Goal: Information Seeking & Learning: Find specific fact

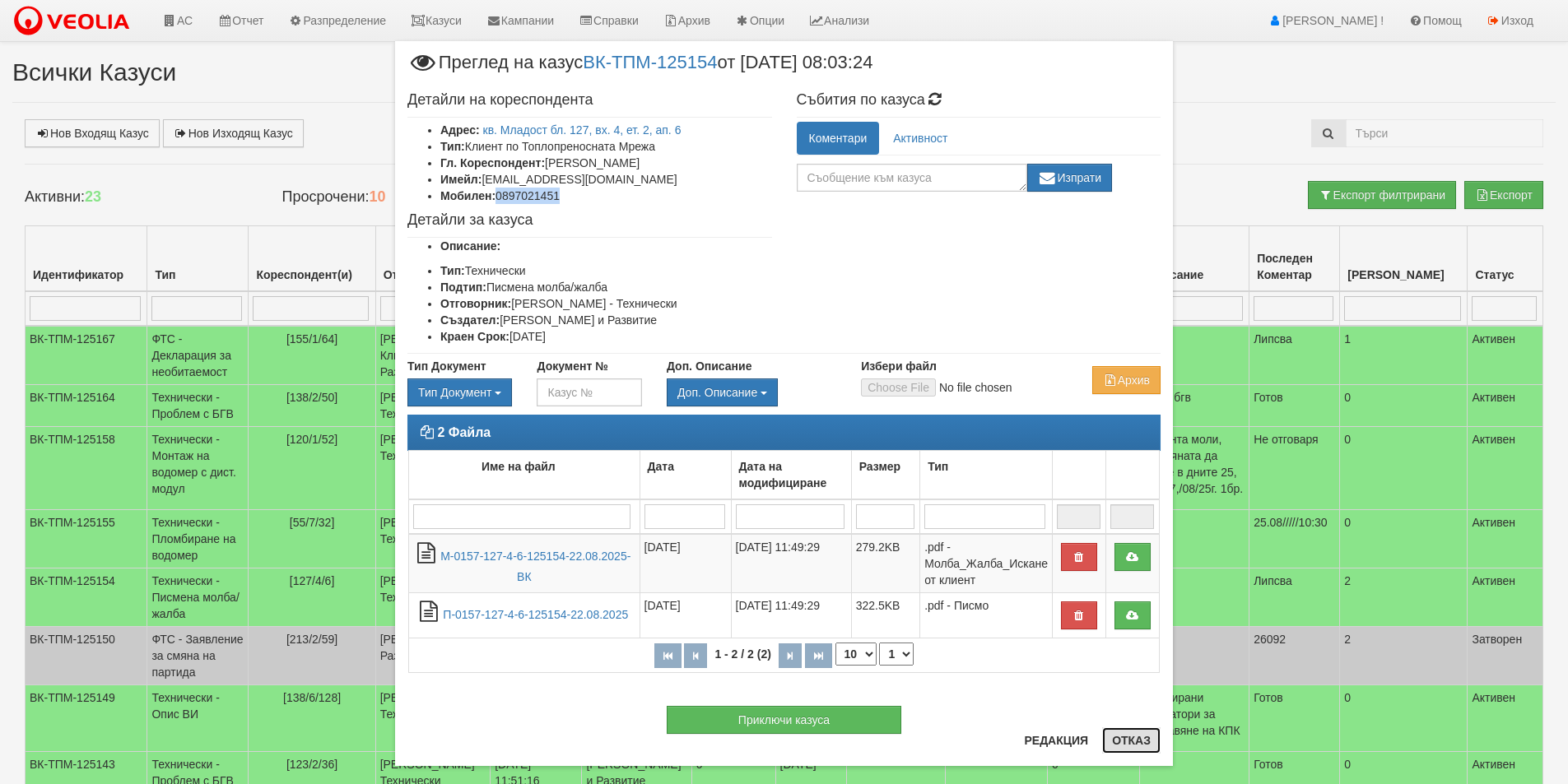
click at [1132, 748] on button "Отказ" at bounding box center [1131, 741] width 58 height 27
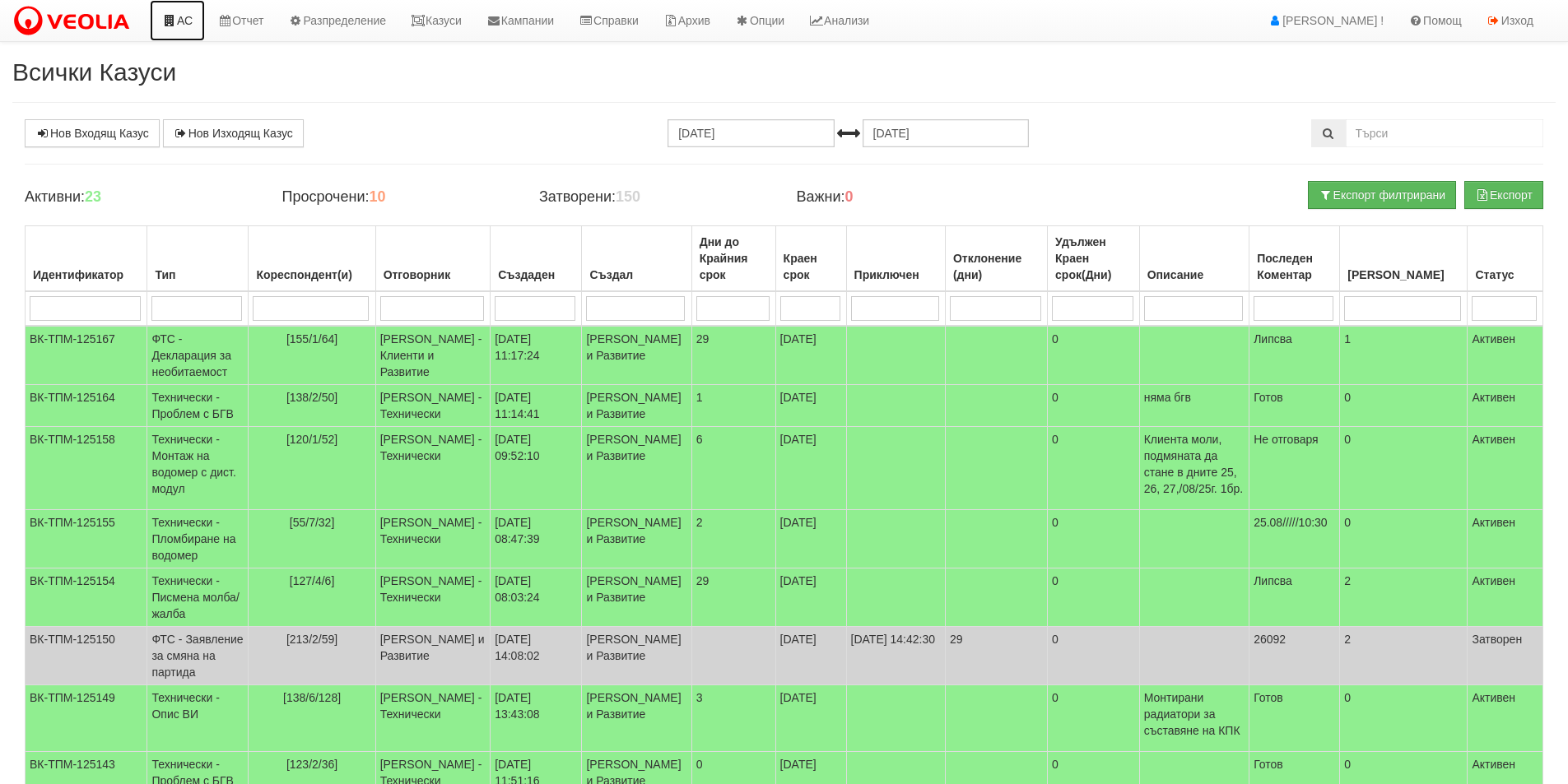
click at [194, 28] on link "АС" at bounding box center [177, 20] width 55 height 41
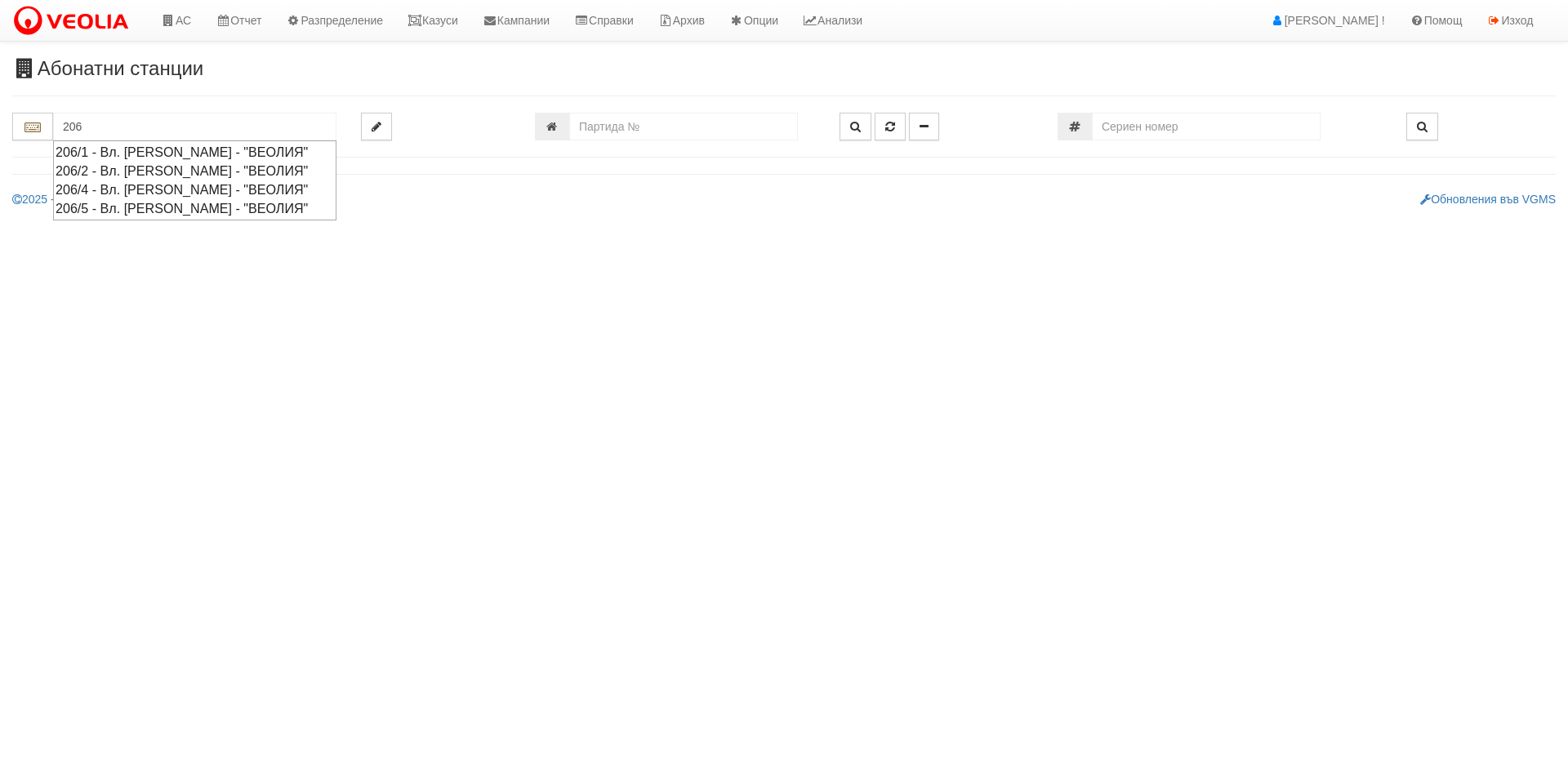
click at [153, 206] on div "206/5 - Вл. Варненчик - "ВЕОЛИЯ"" at bounding box center [195, 209] width 279 height 19
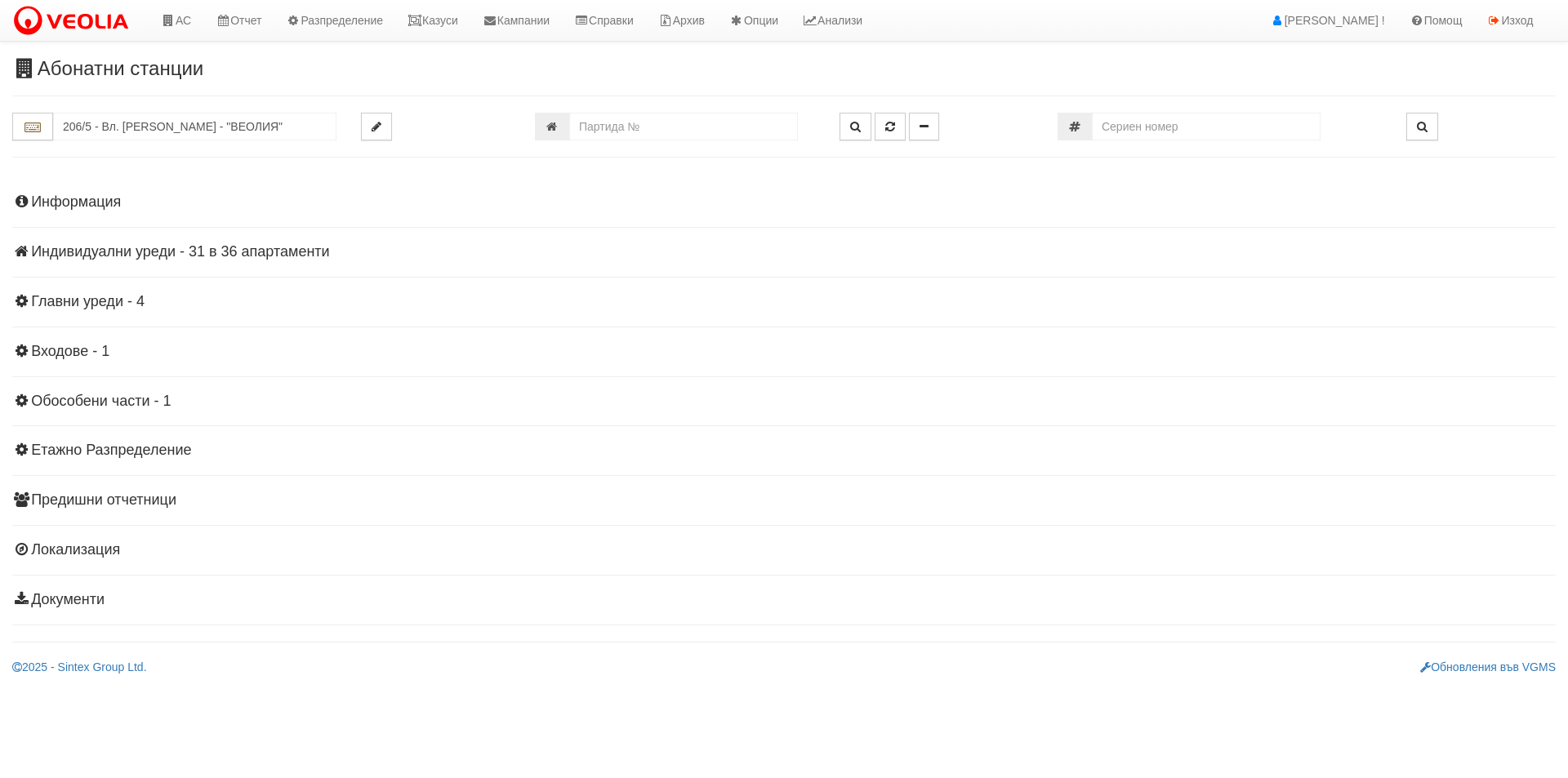
click at [153, 244] on h4 "Индивидуални уреди - 31 в 36 апартаменти" at bounding box center [784, 251] width 1543 height 16
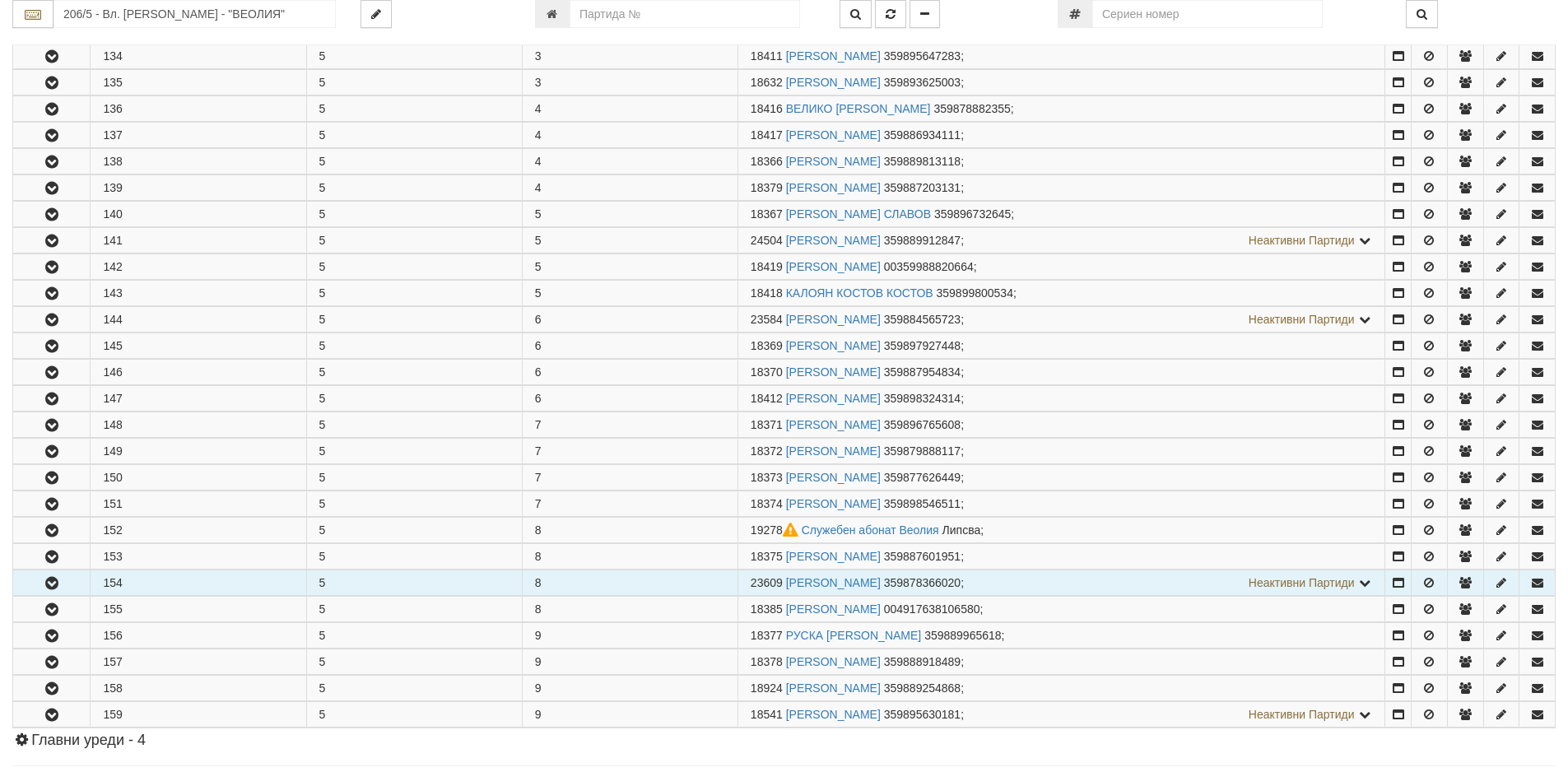
scroll to position [659, 0]
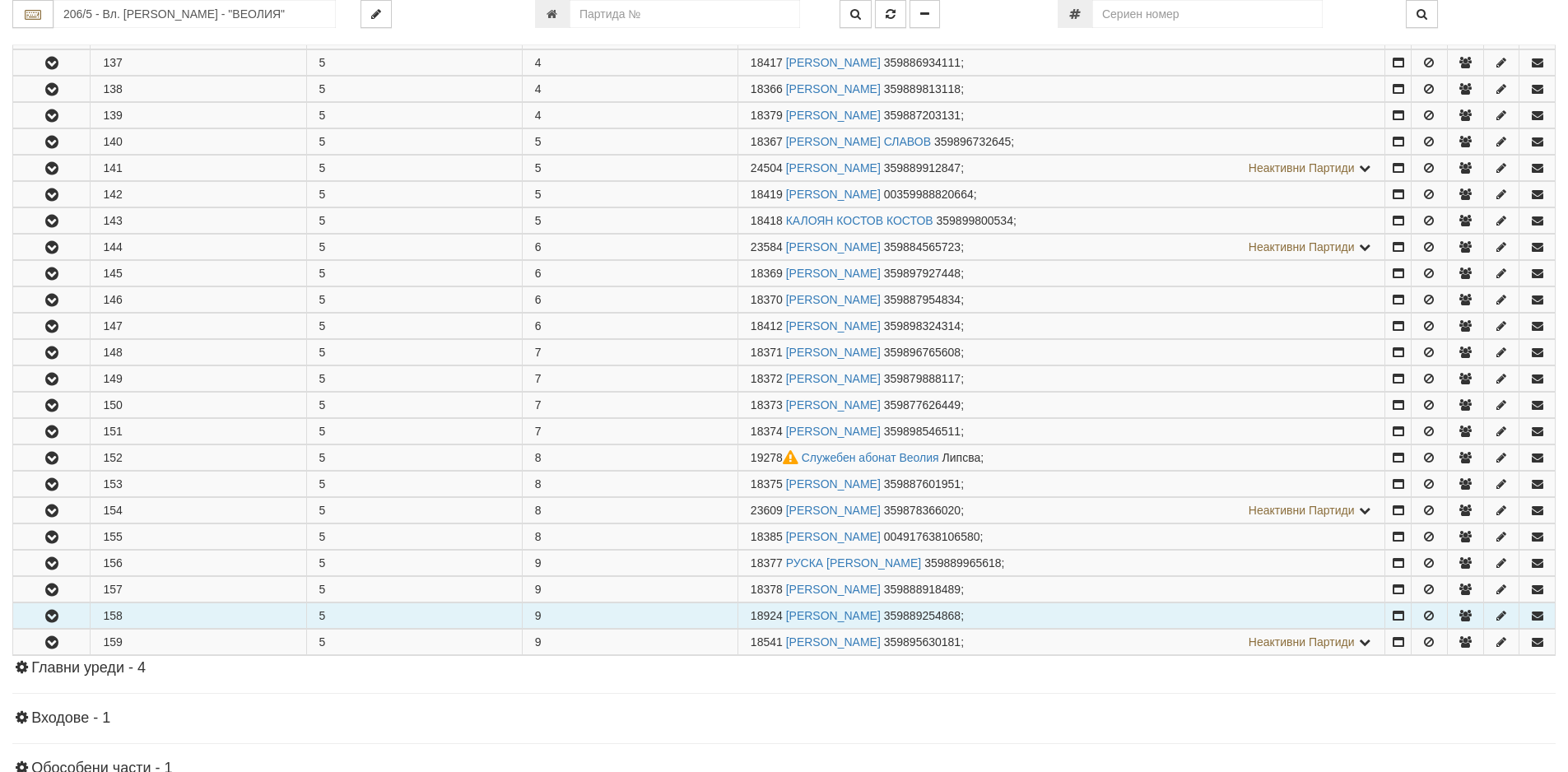
click at [52, 618] on icon "button" at bounding box center [51, 617] width 20 height 11
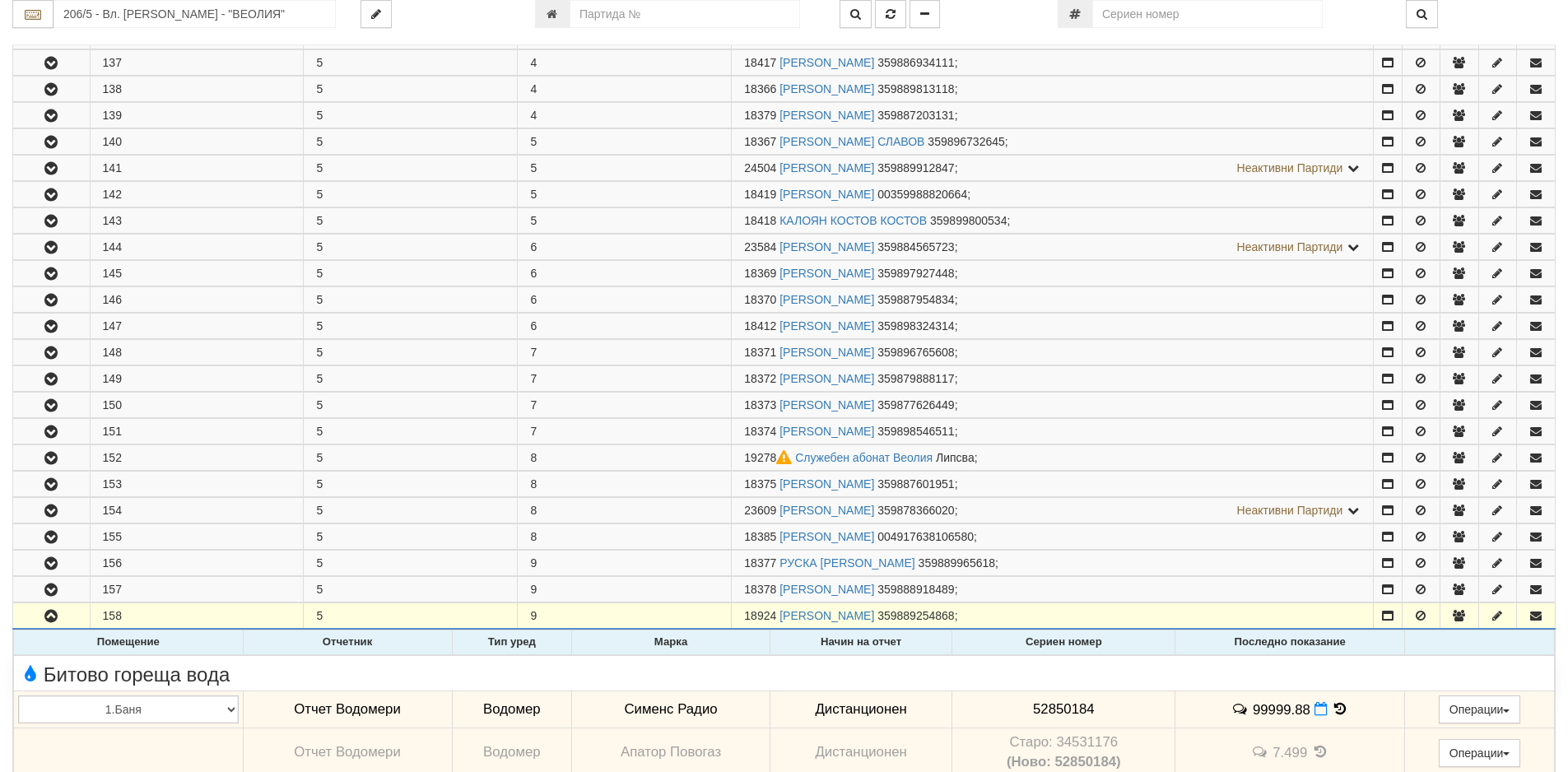
scroll to position [742, 0]
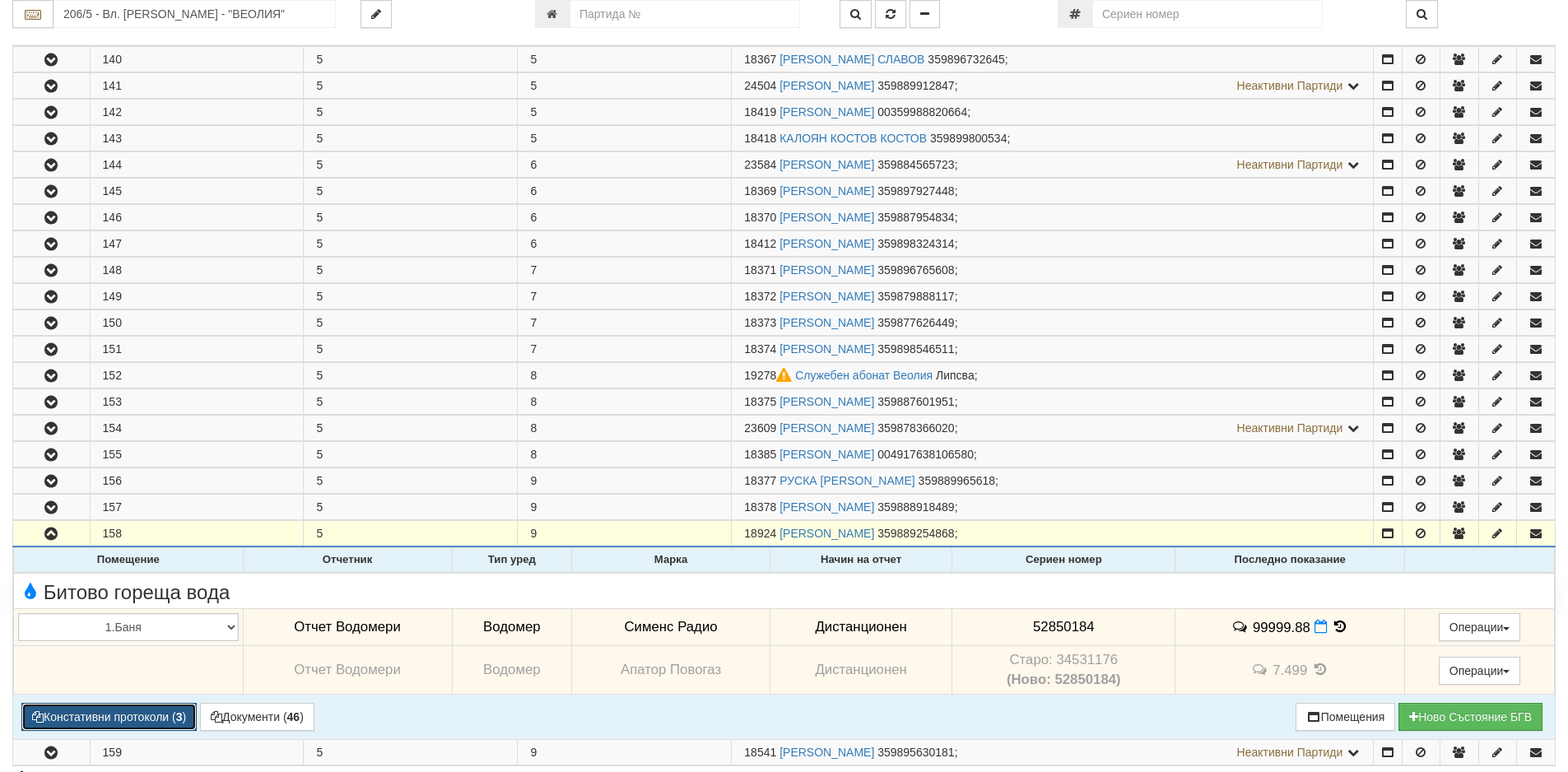
click at [160, 713] on button "Констативни протоколи ( 3 )" at bounding box center [109, 717] width 175 height 28
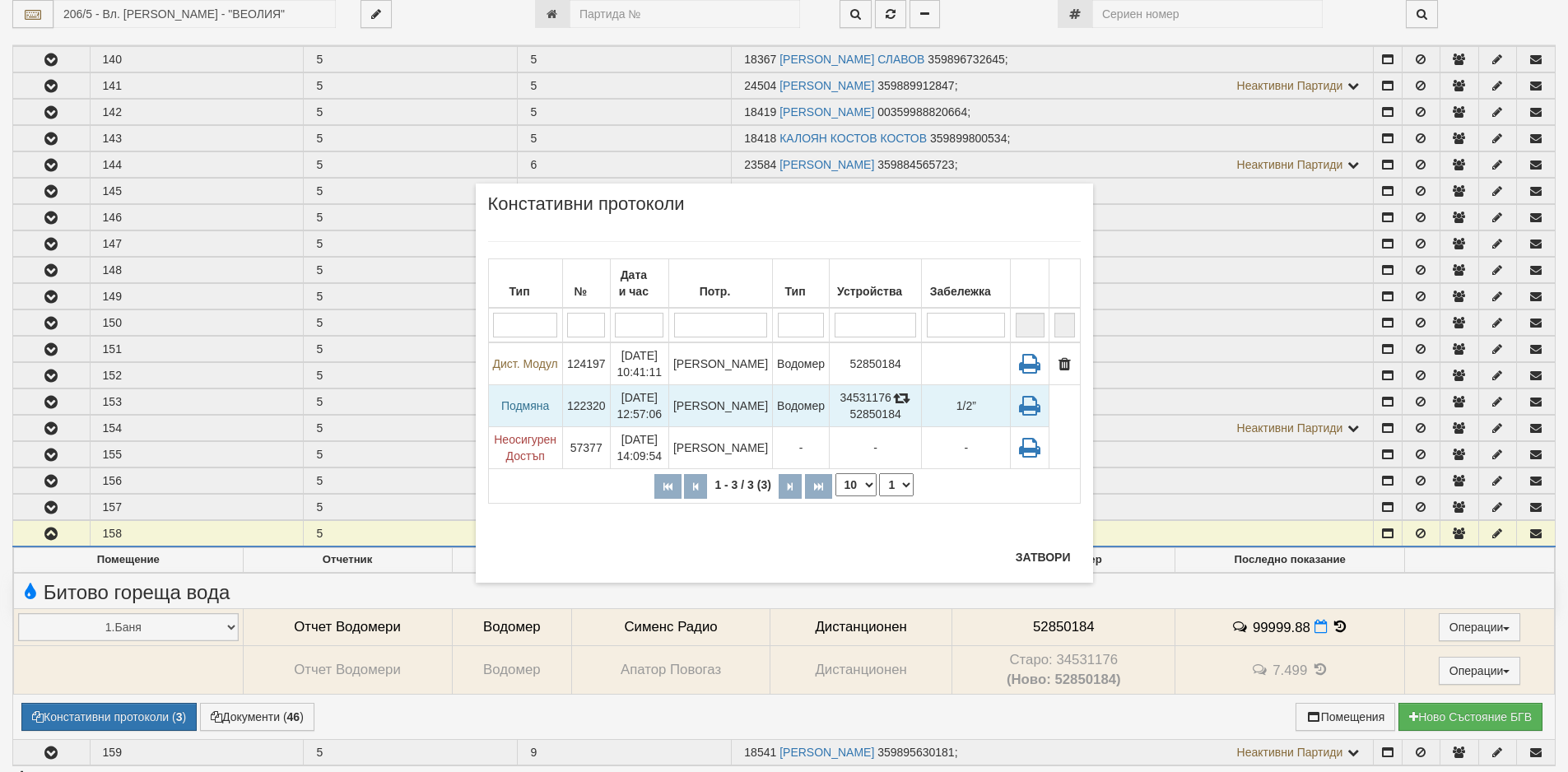
click at [514, 414] on td "Подмяна" at bounding box center [525, 406] width 74 height 42
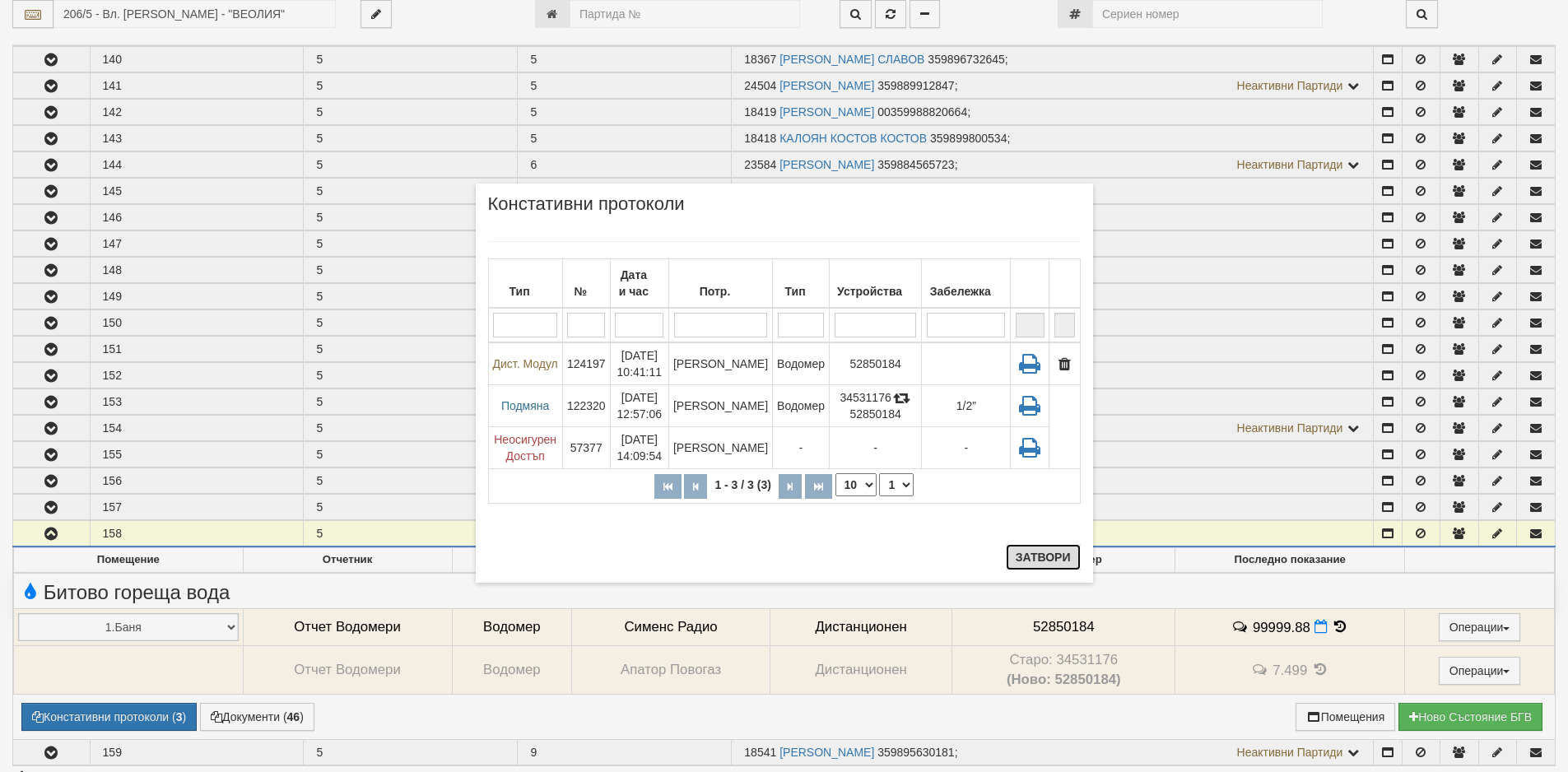
click at [1065, 559] on button "Затвори" at bounding box center [1043, 558] width 75 height 27
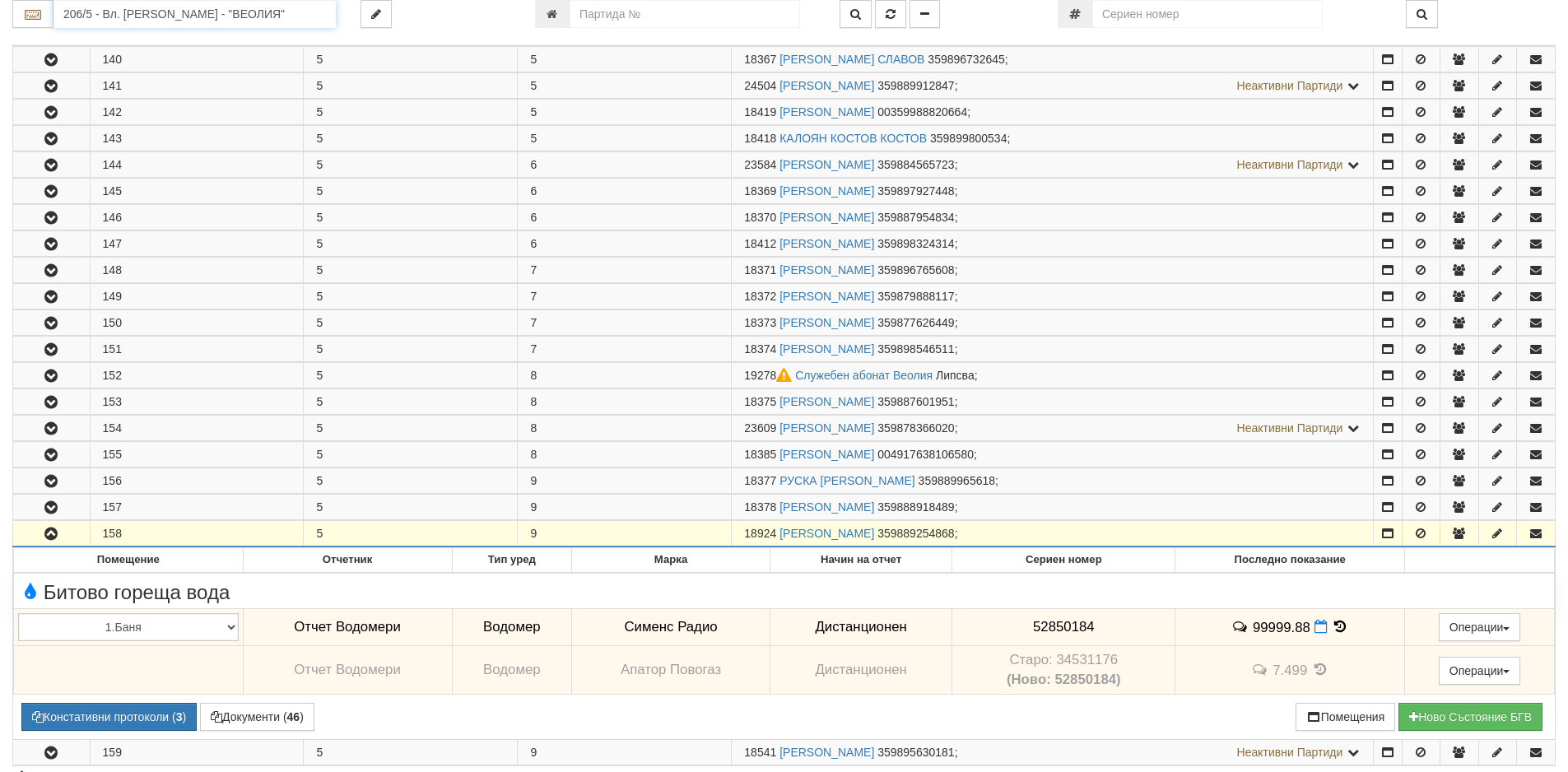
click at [127, 16] on input "206/5 - Вл. Варненчик - "ВЕОЛИЯ"" at bounding box center [194, 13] width 282 height 28
click at [100, 36] on div "079/1 - Трошево - "ВЕОЛИЯ"" at bounding box center [194, 40] width 277 height 19
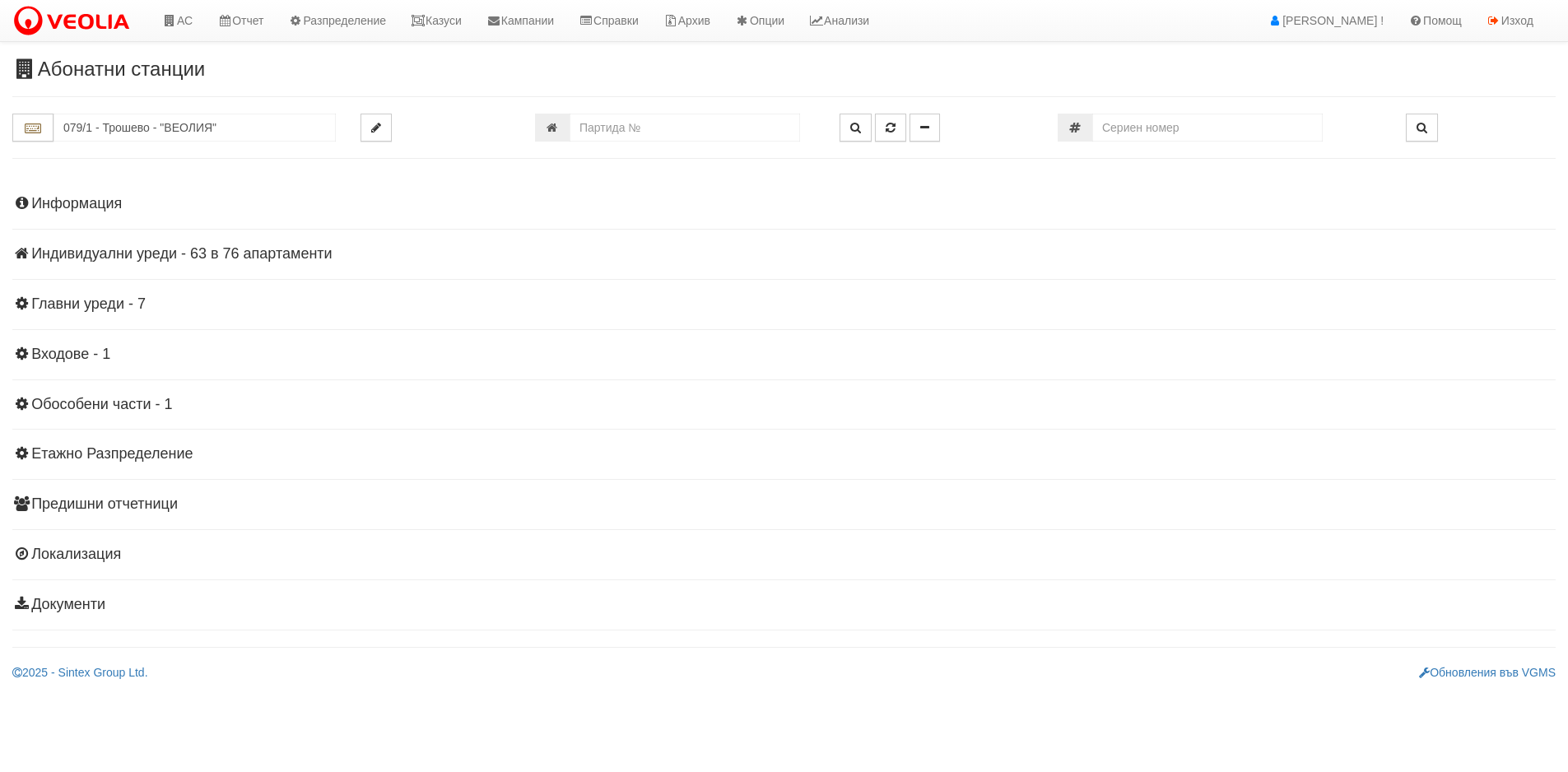
scroll to position [0, 0]
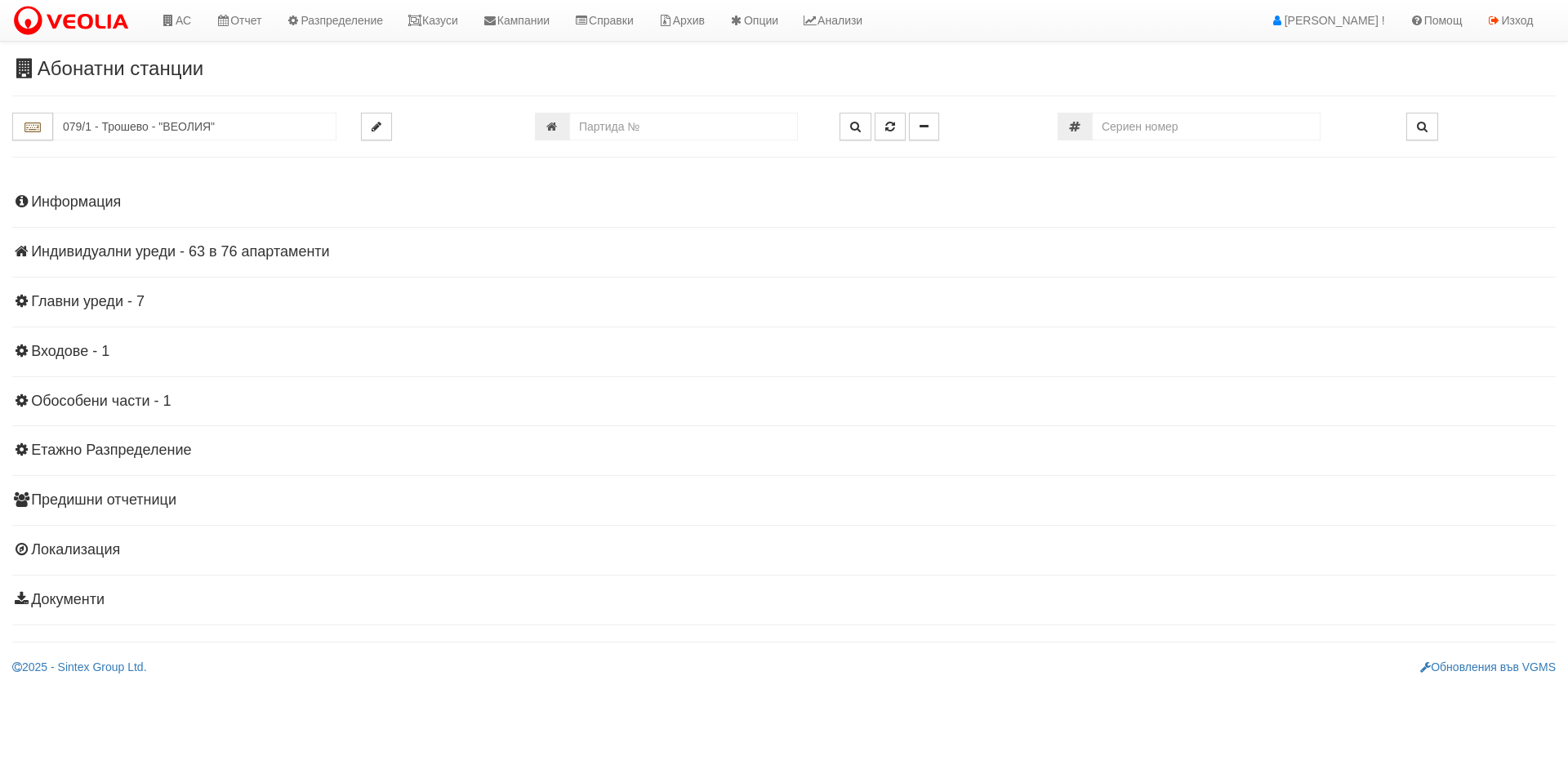
click at [289, 261] on div "Информация Параметри Брой Апартаменти: 76 Ползватели 07/2025 55 % 0 % 135" at bounding box center [784, 399] width 1543 height 451
click at [285, 260] on h4 "Индивидуални уреди - 63 в 76 апартаменти" at bounding box center [784, 251] width 1543 height 16
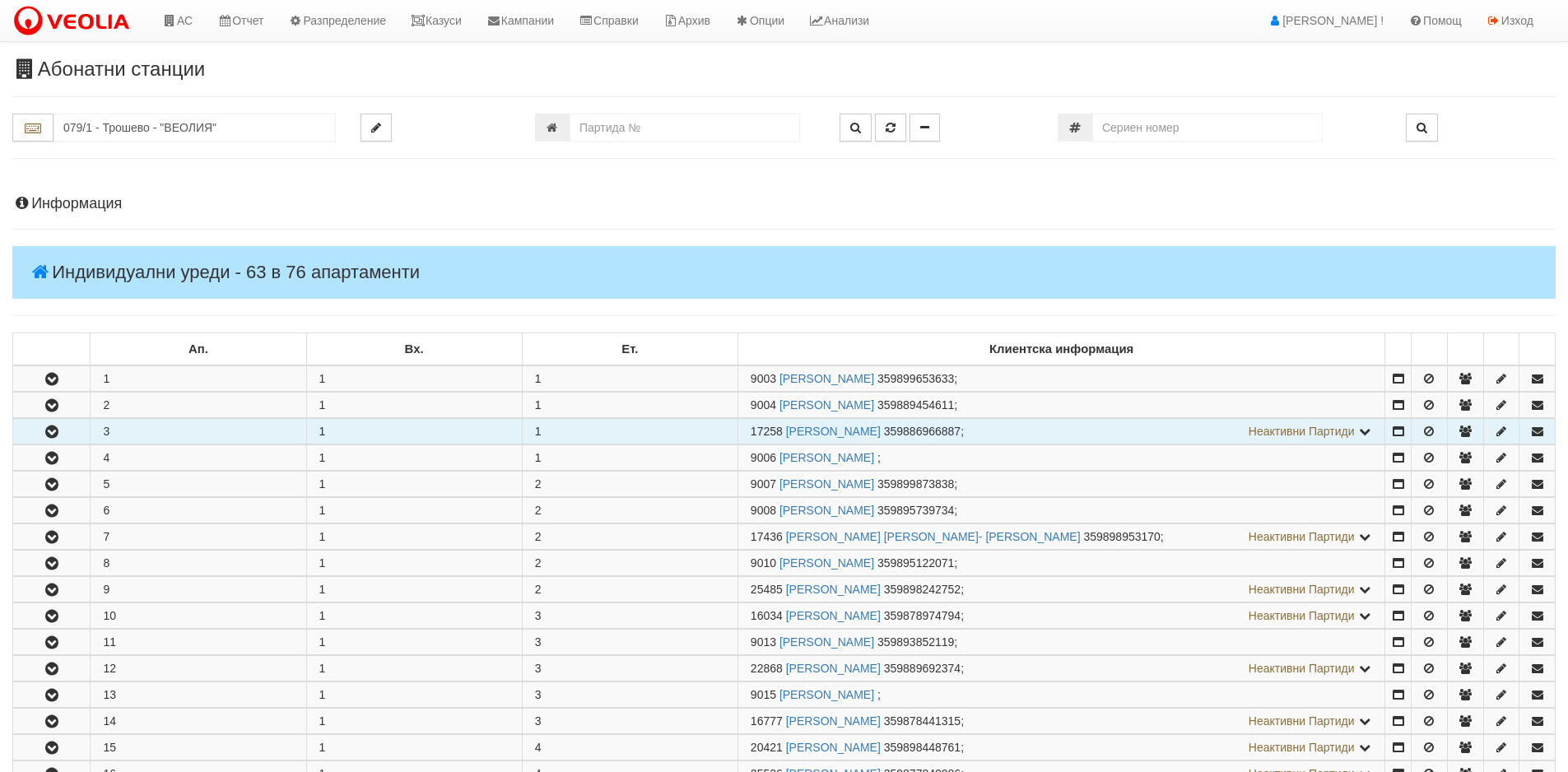
click at [40, 434] on button "button" at bounding box center [51, 432] width 76 height 25
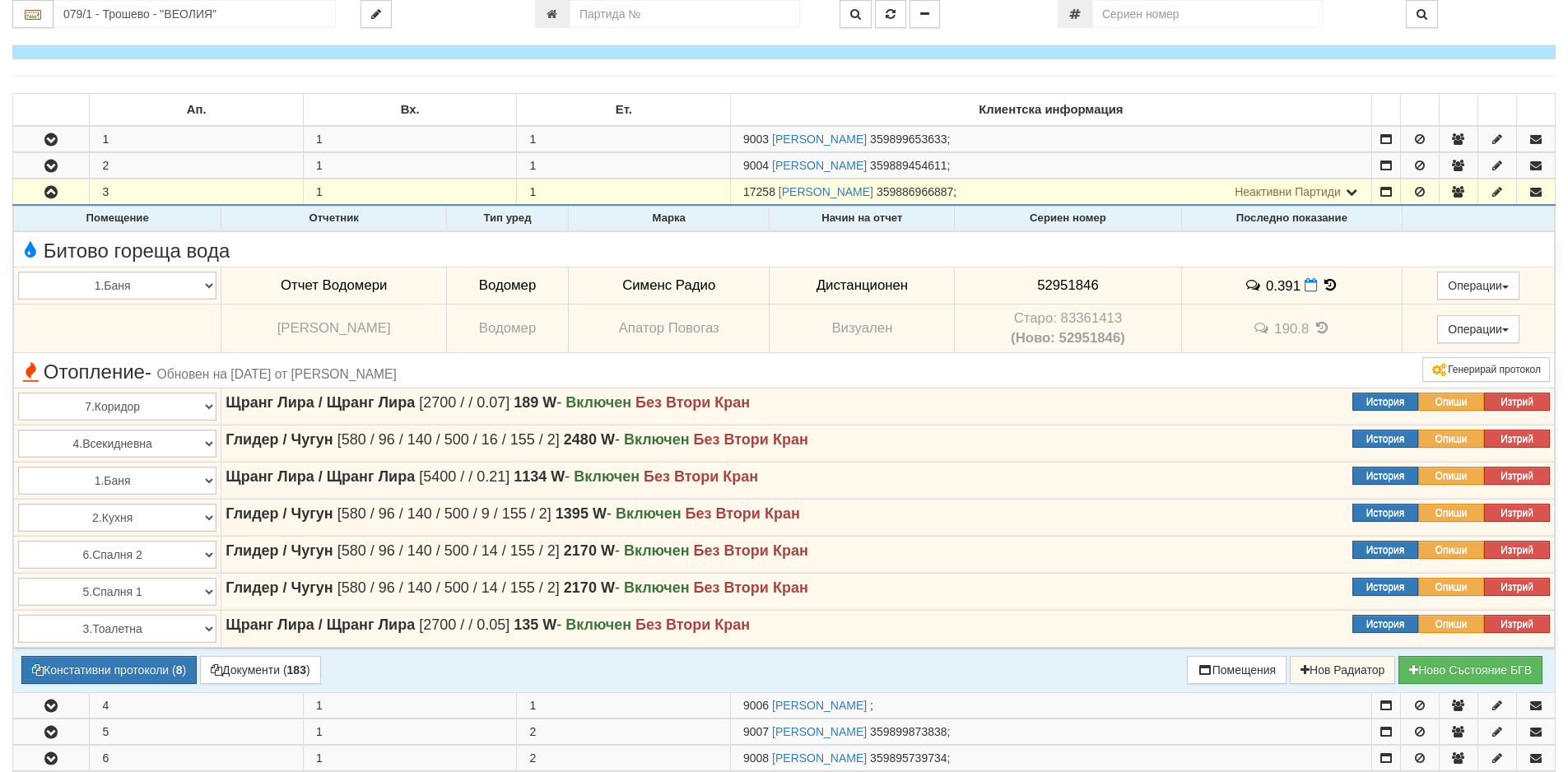
scroll to position [330, 0]
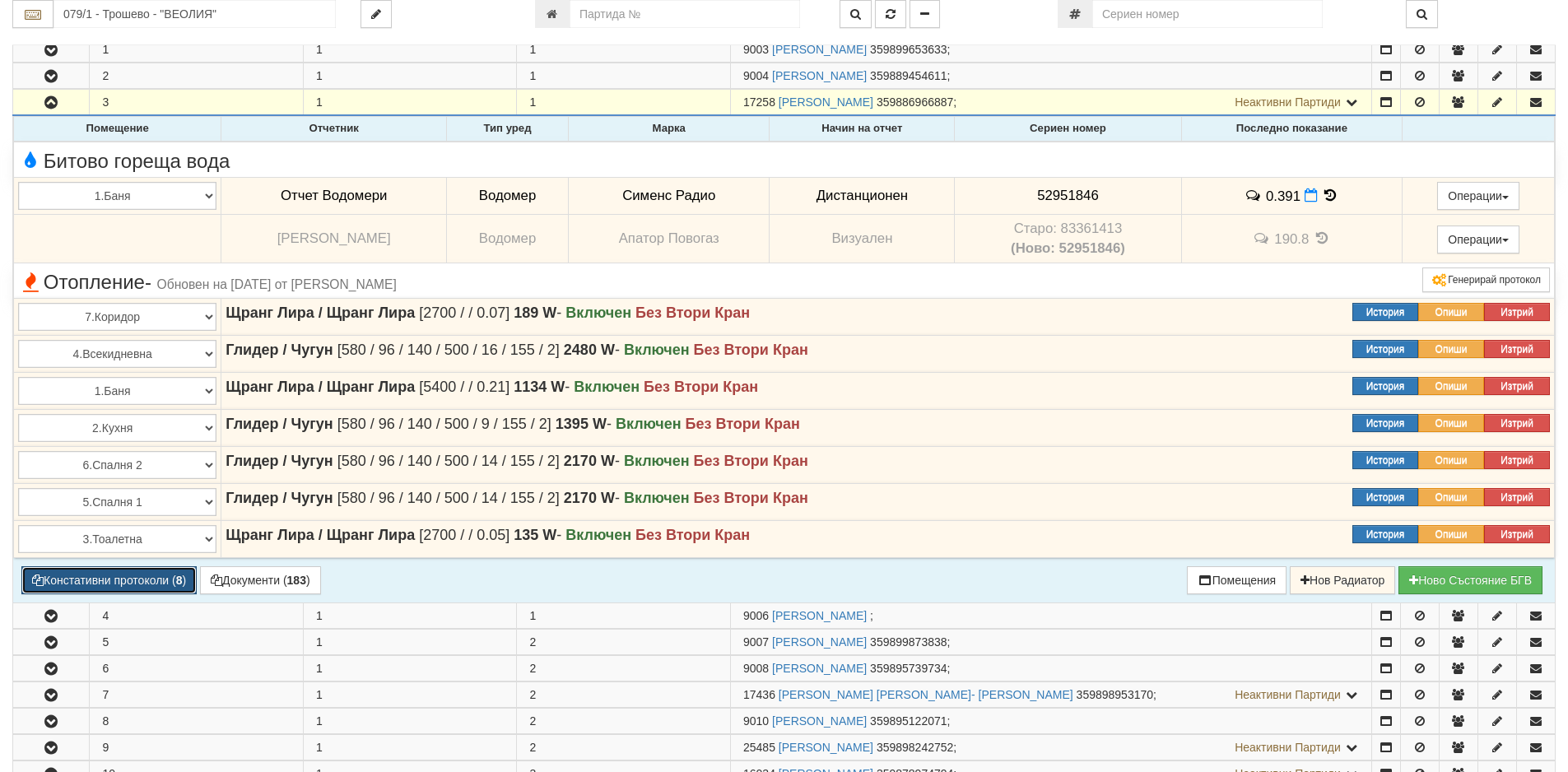
click at [167, 578] on button "Констативни протоколи ( 8 )" at bounding box center [109, 579] width 175 height 28
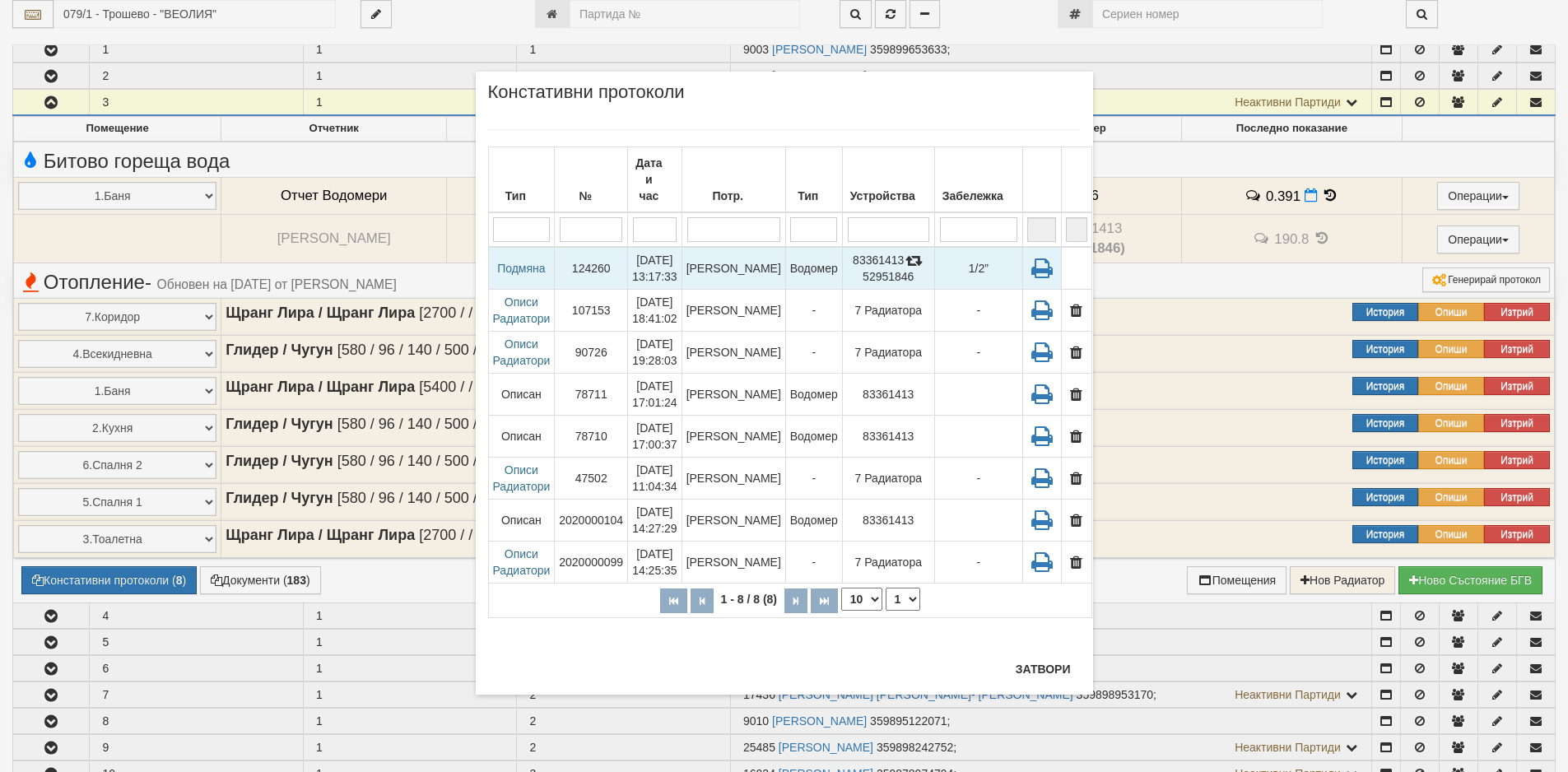
click at [505, 251] on td "Подмяна" at bounding box center [521, 268] width 67 height 43
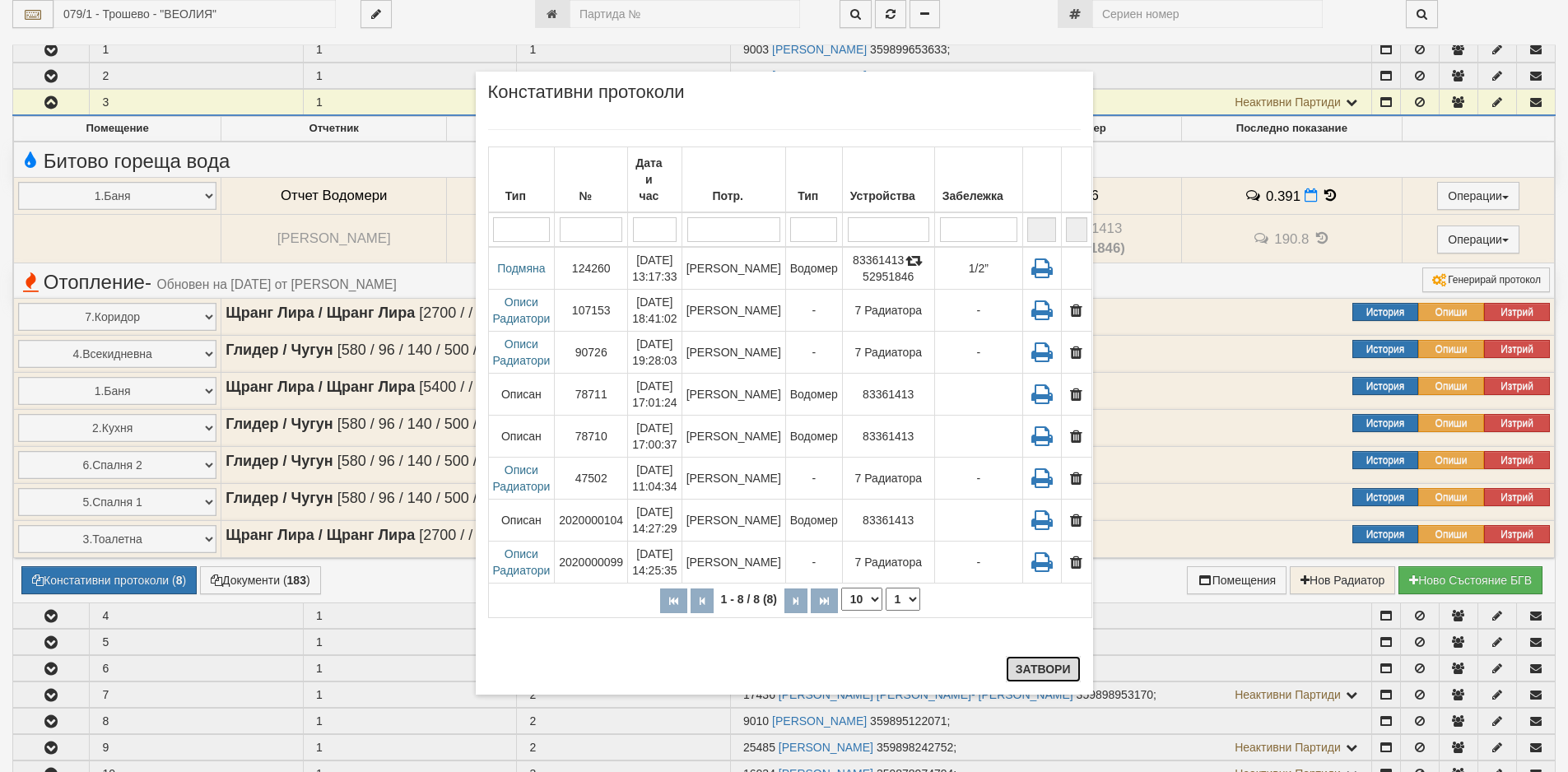
click at [1062, 675] on button "Затвори" at bounding box center [1043, 670] width 75 height 27
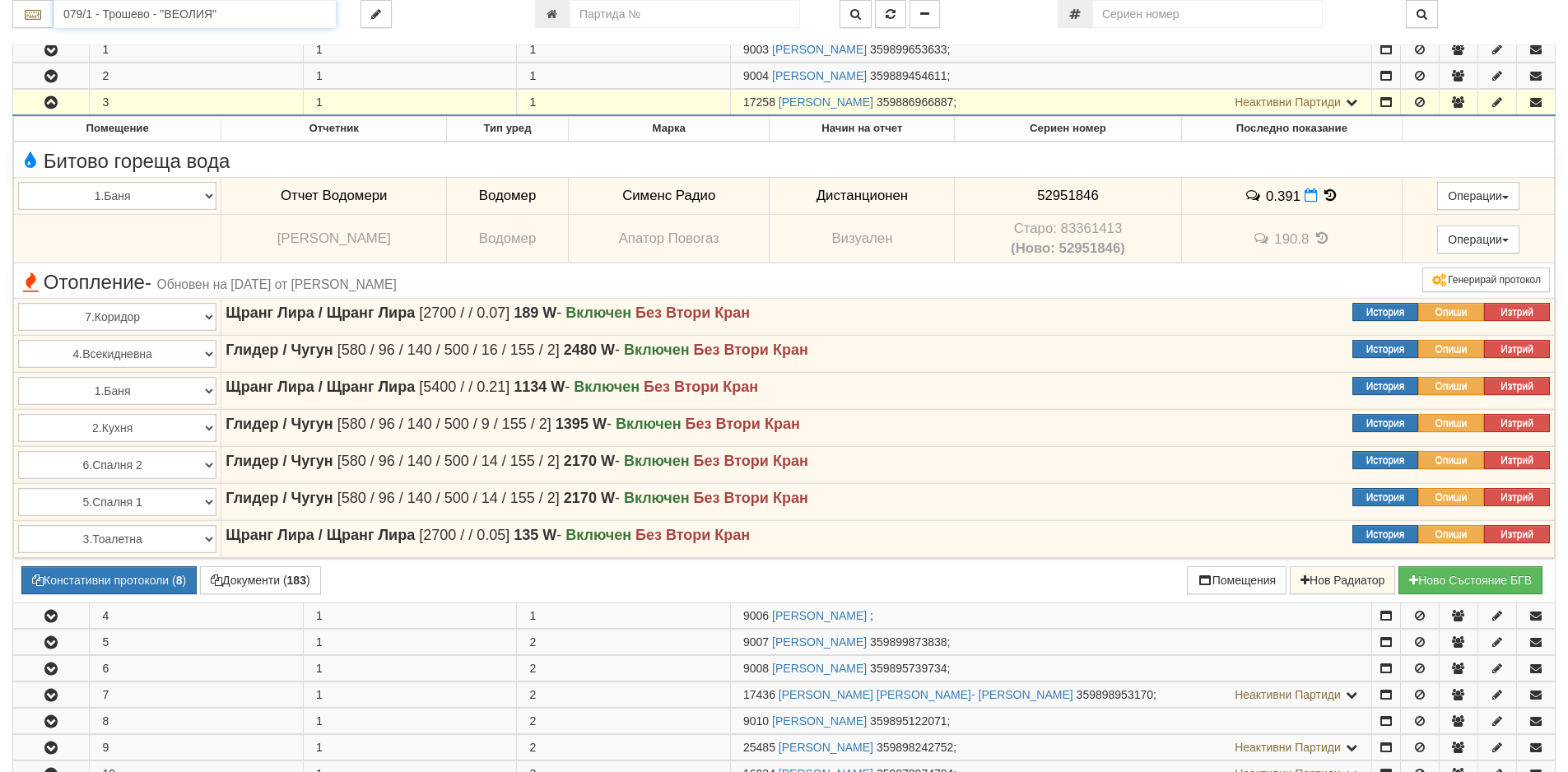
click at [164, 25] on input "079/1 - Трошево - "ВЕОЛИЯ"" at bounding box center [194, 13] width 282 height 28
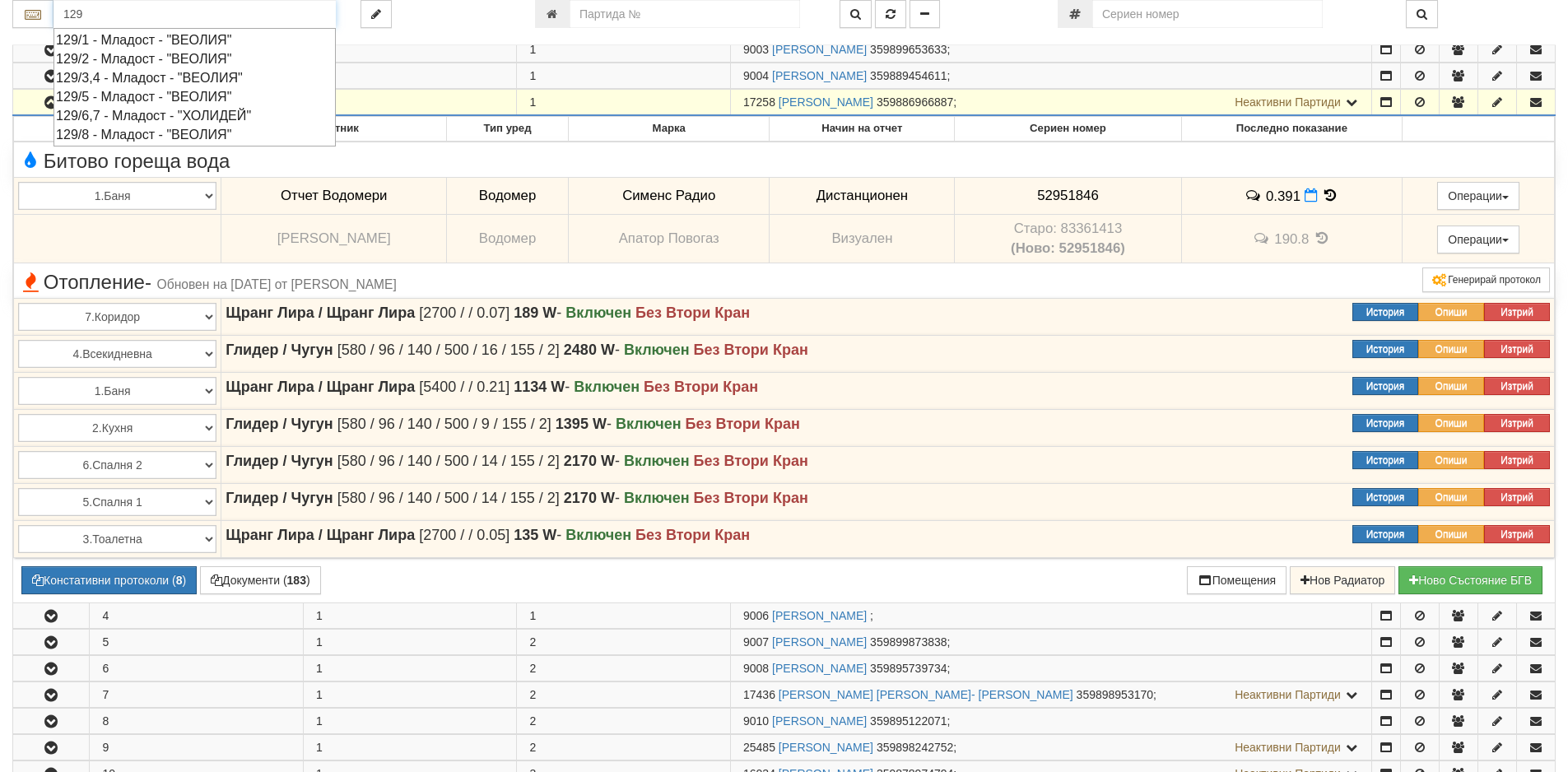
click at [102, 79] on div "129/3,4 - Младост - "ВЕОЛИЯ"" at bounding box center [194, 78] width 277 height 19
type input "129/3,4 - Младост - "ВЕОЛИЯ""
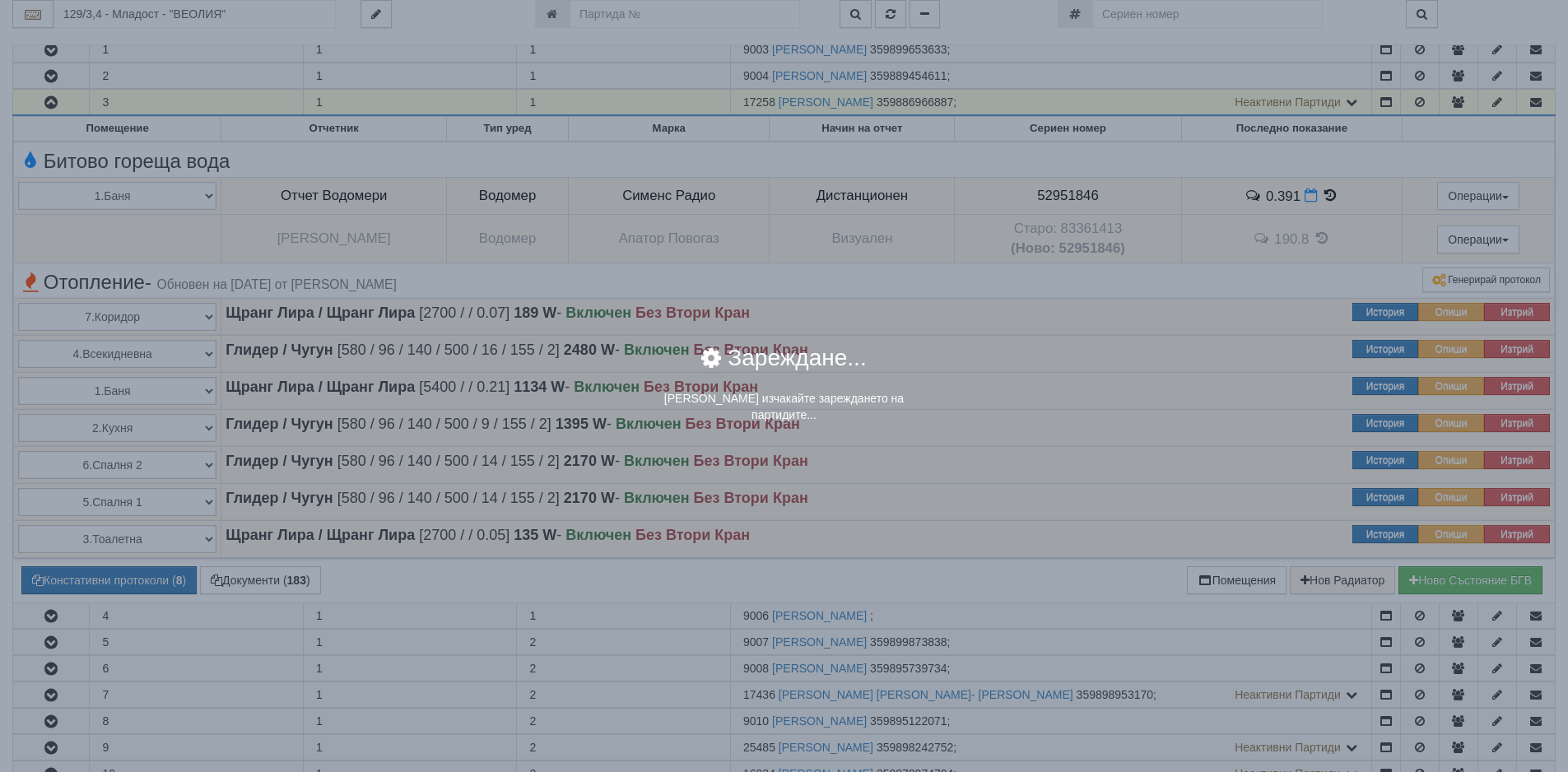
scroll to position [0, 0]
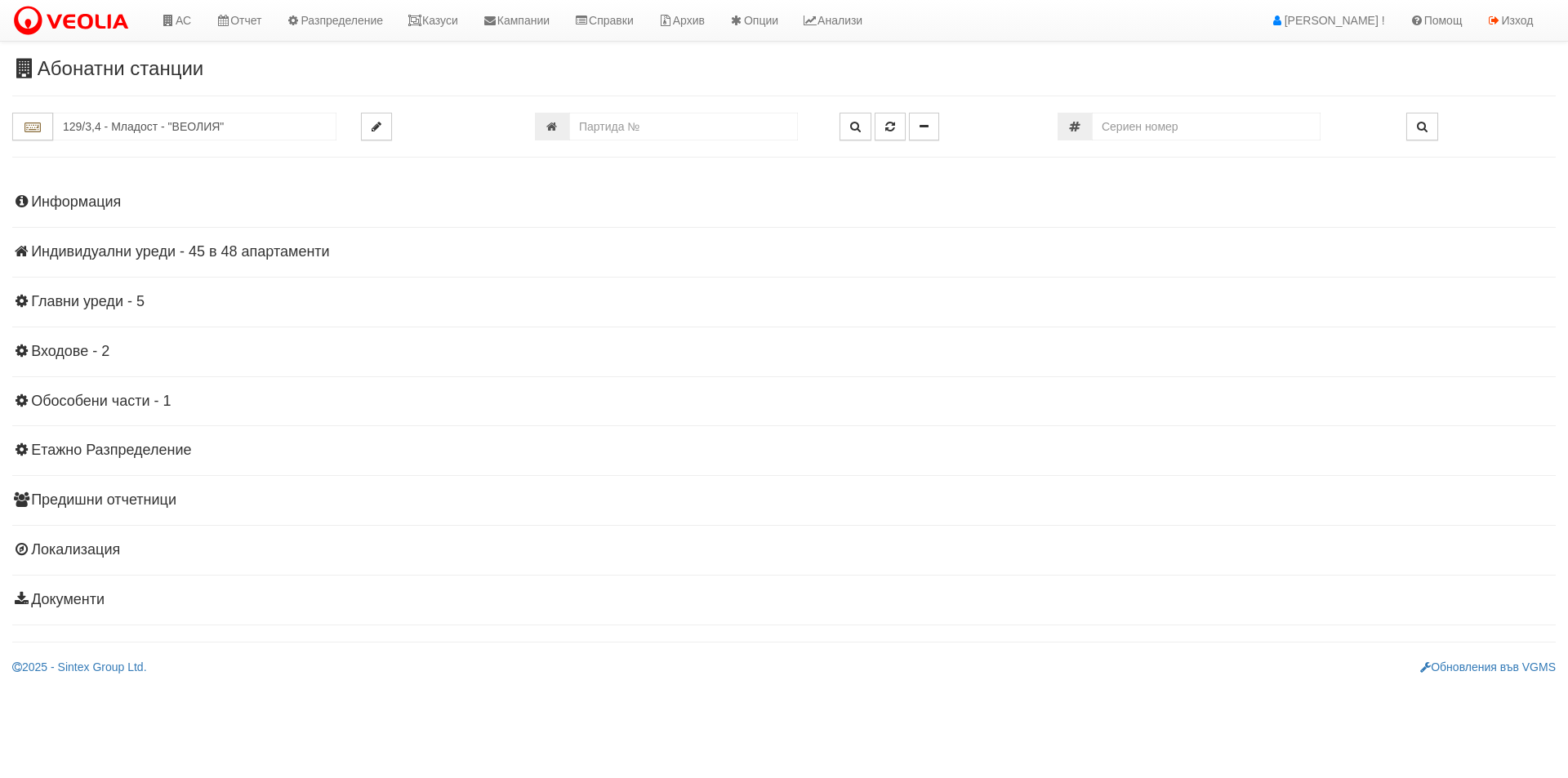
click at [259, 251] on h4 "Индивидуални уреди - 45 в 48 апартаменти" at bounding box center [784, 251] width 1543 height 16
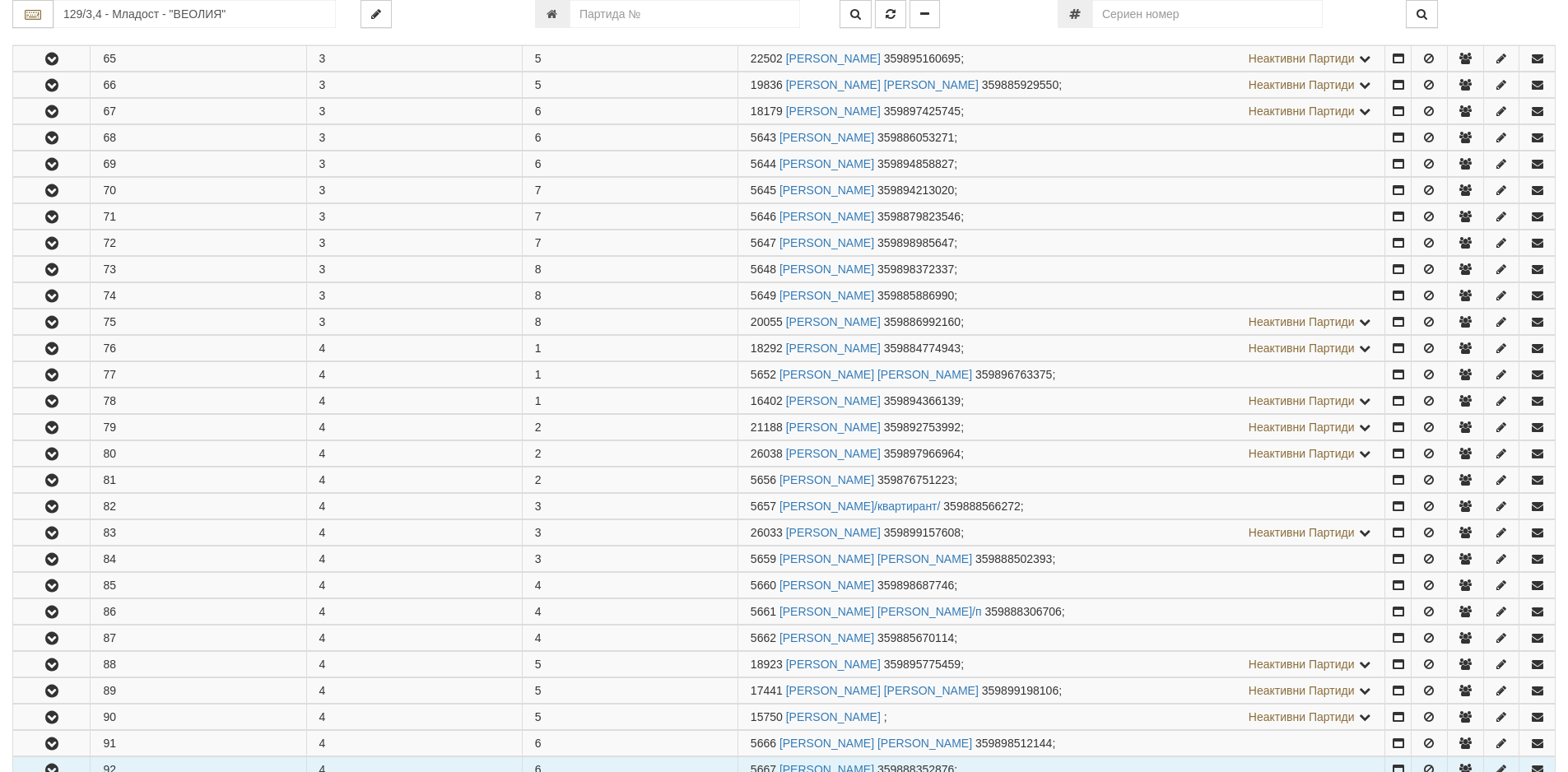
scroll to position [988, 0]
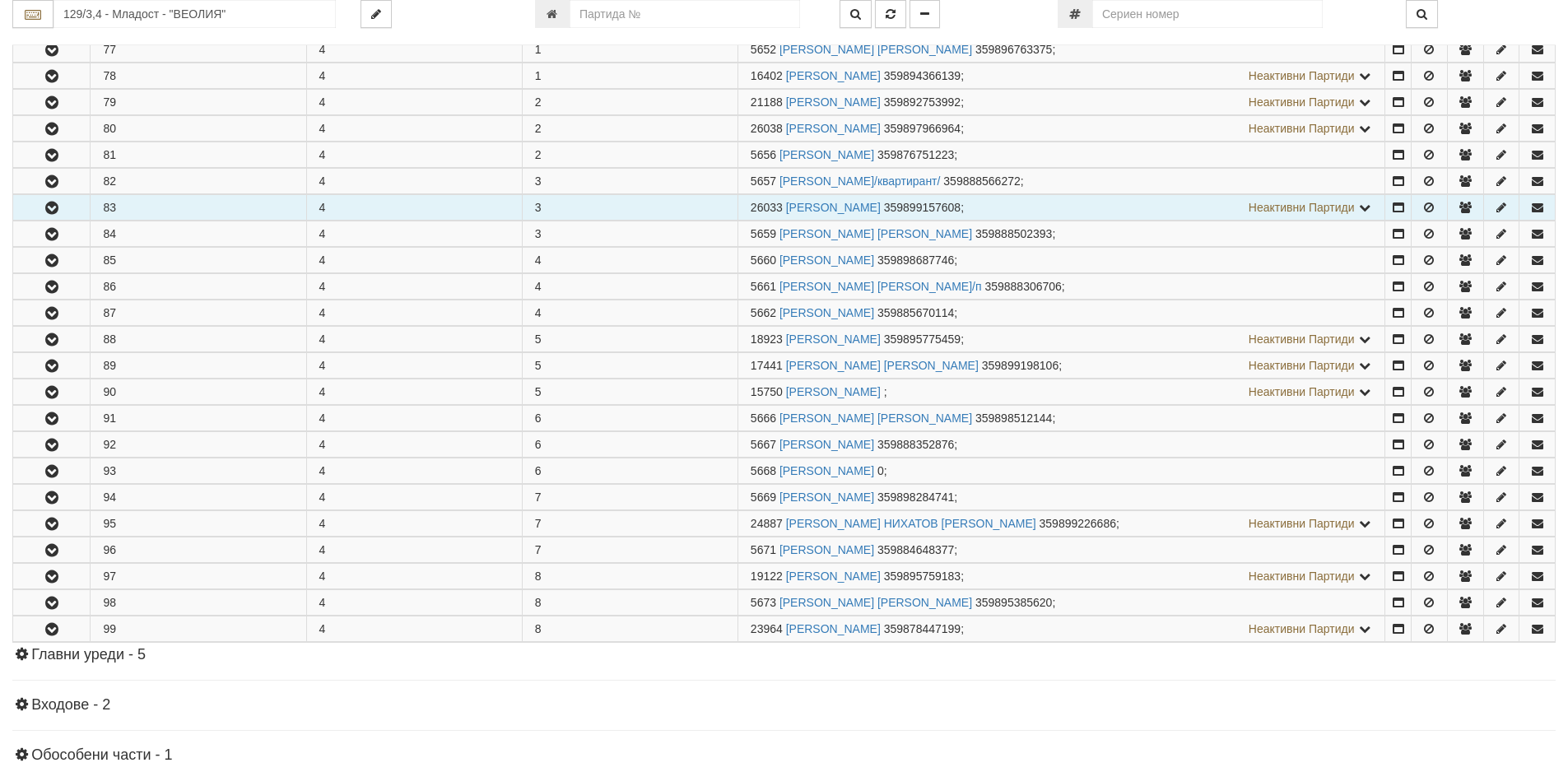
click at [25, 205] on button "button" at bounding box center [51, 208] width 76 height 25
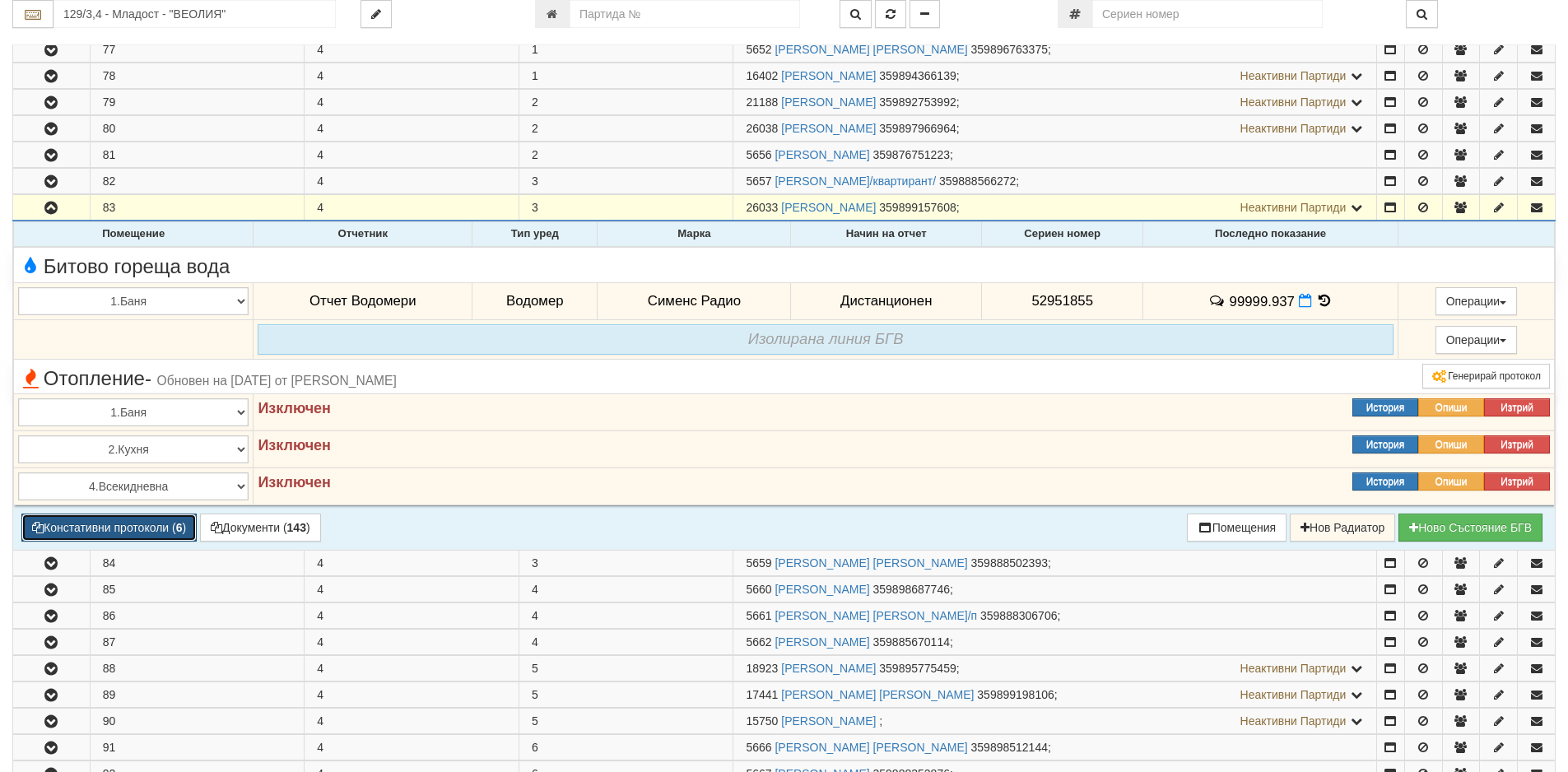
click at [136, 520] on button "Констативни протоколи ( 6 )" at bounding box center [109, 527] width 175 height 28
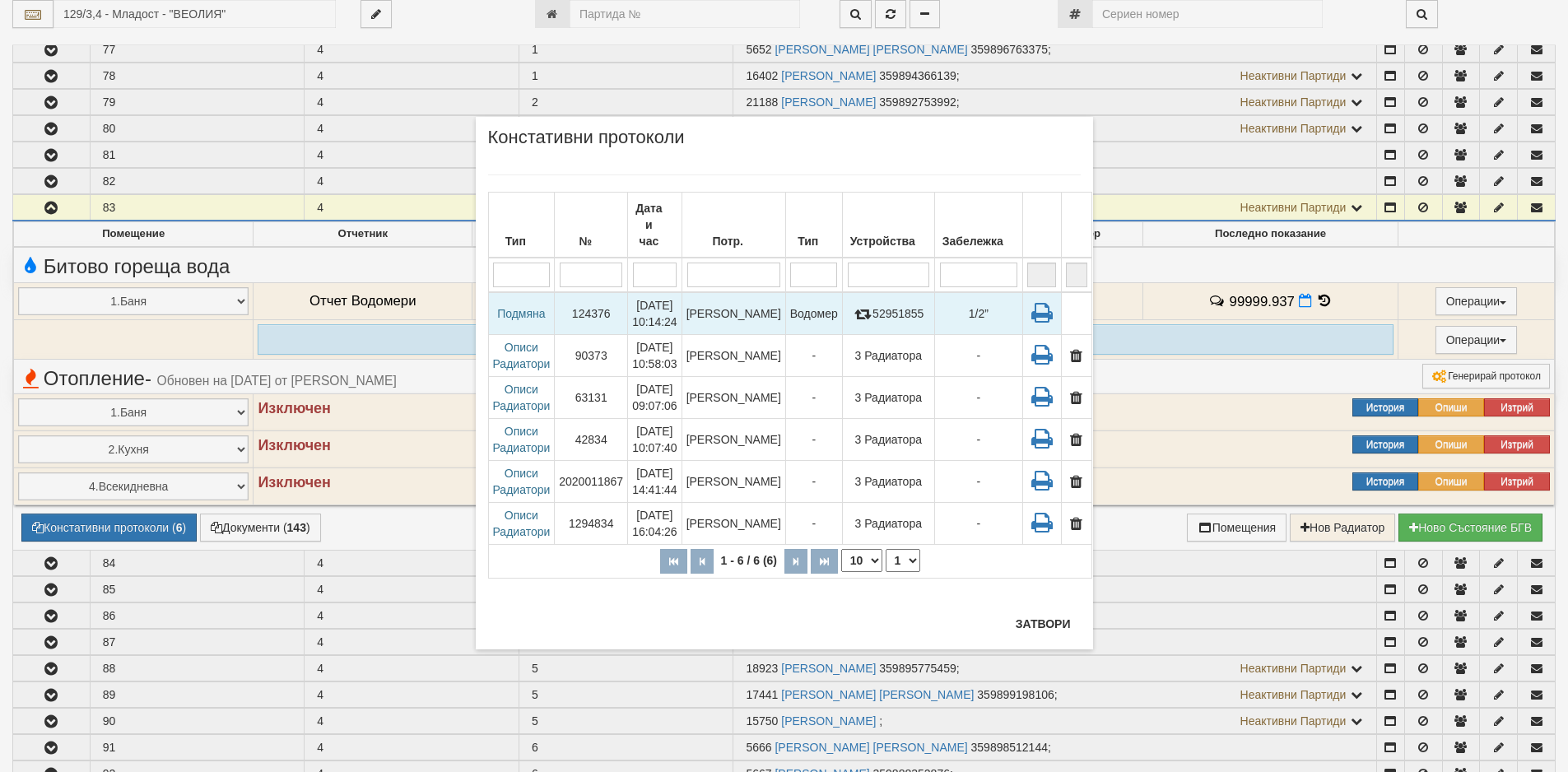
click at [539, 297] on td "Подмяна" at bounding box center [521, 314] width 67 height 43
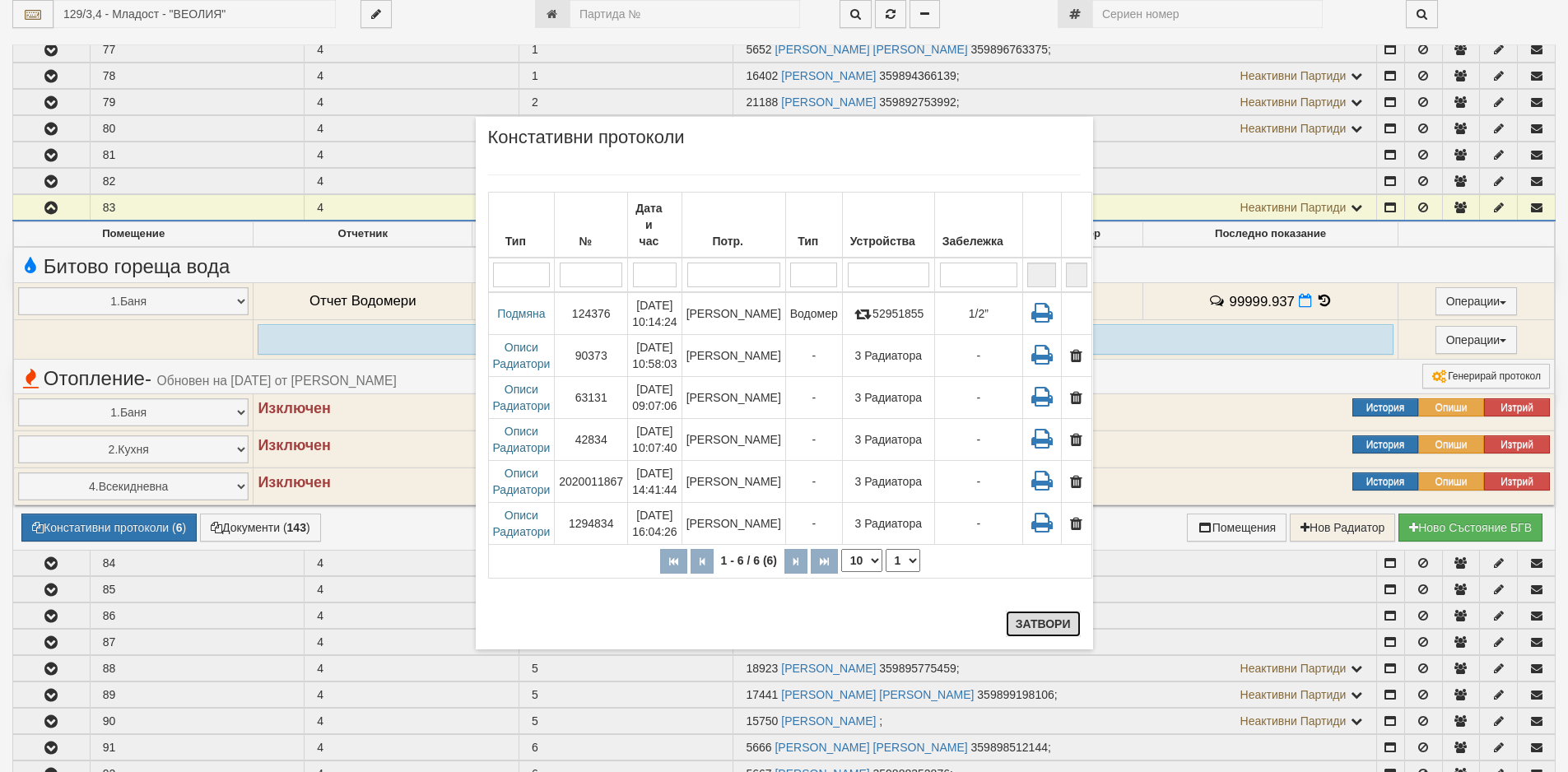
click at [1035, 612] on button "Затвори" at bounding box center [1043, 624] width 75 height 27
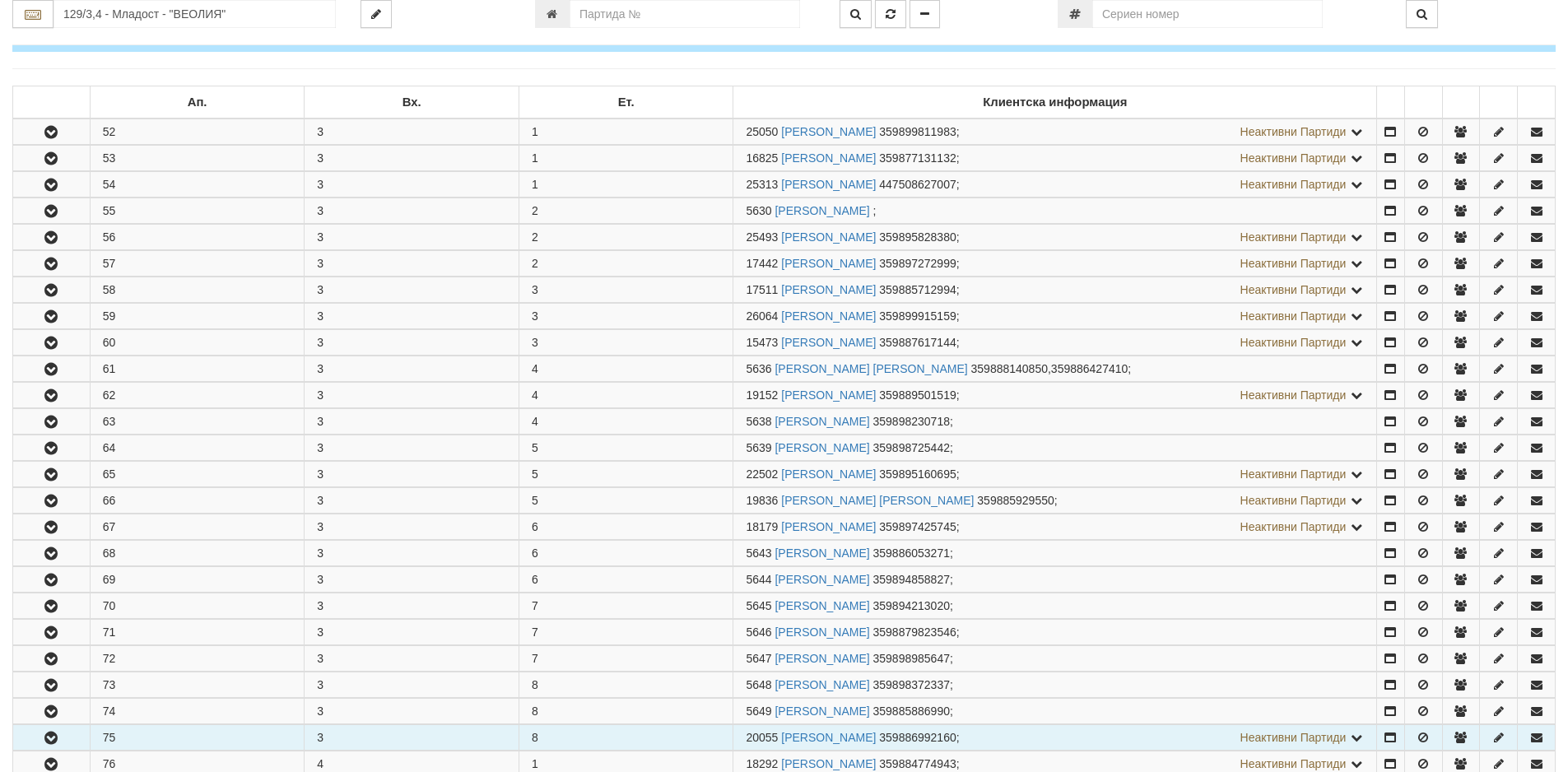
scroll to position [0, 0]
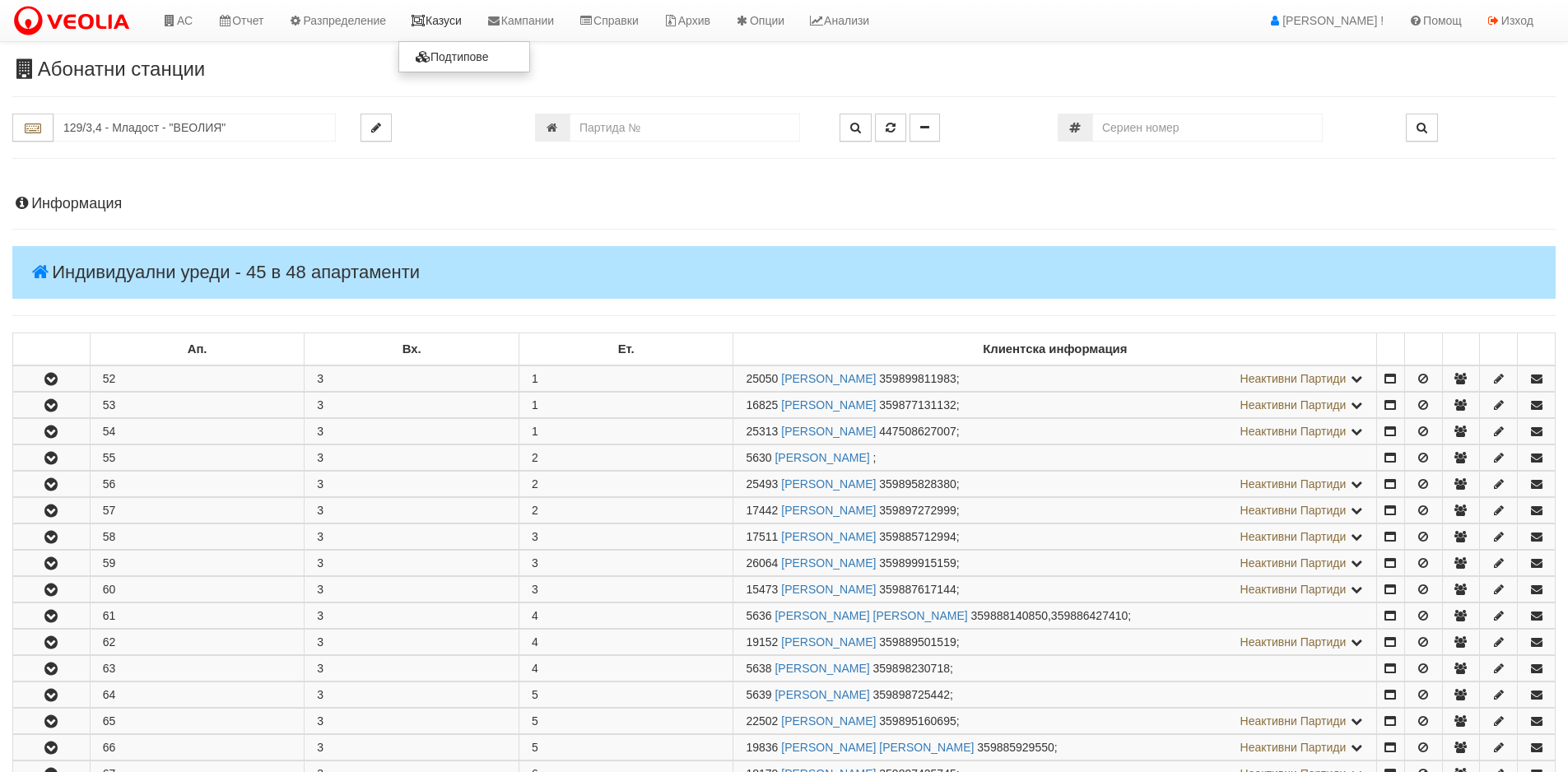
click at [451, 21] on link "Казуси" at bounding box center [435, 20] width 75 height 41
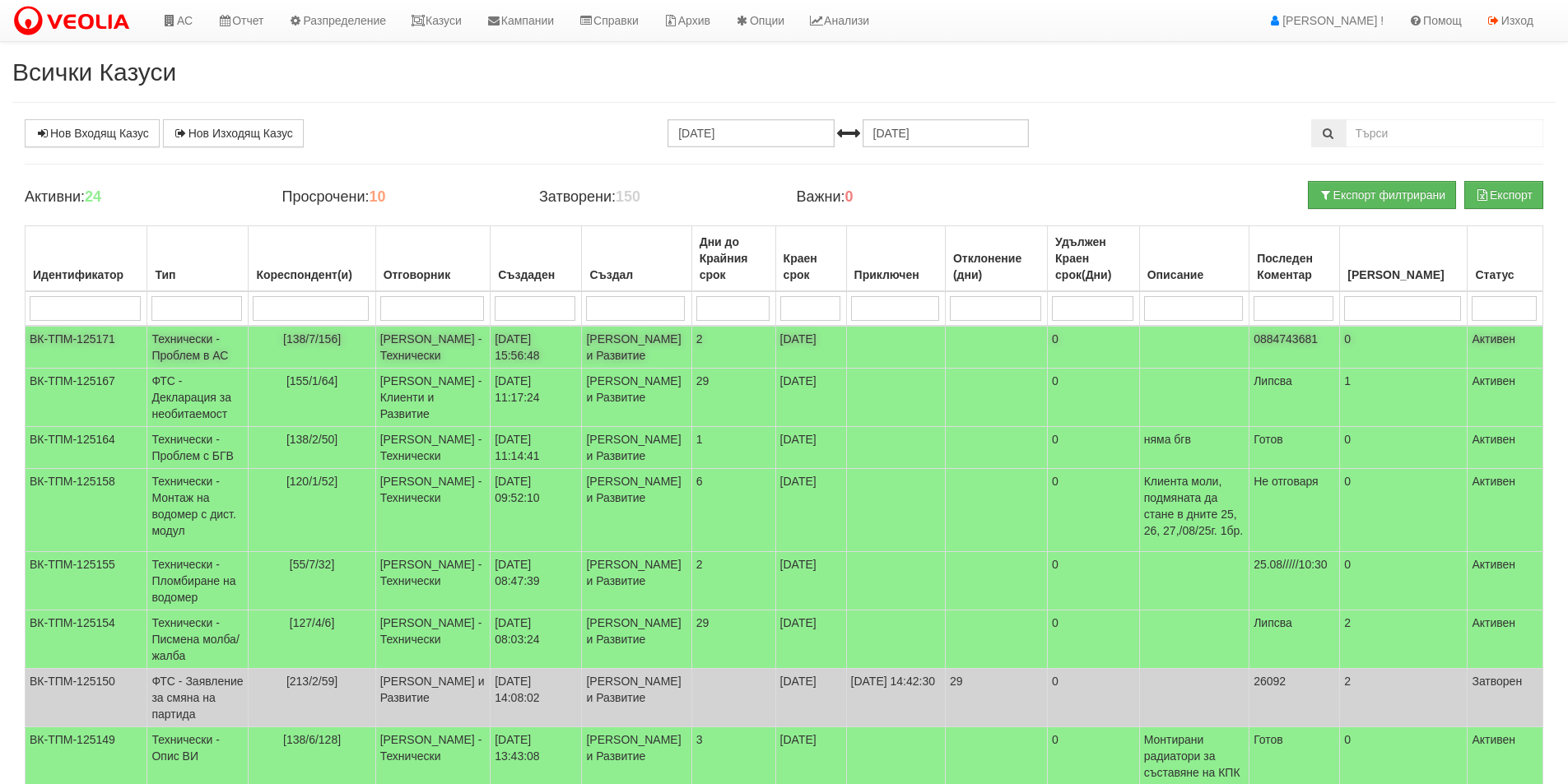
click at [457, 353] on td "[PERSON_NAME] - Технически" at bounding box center [432, 347] width 115 height 43
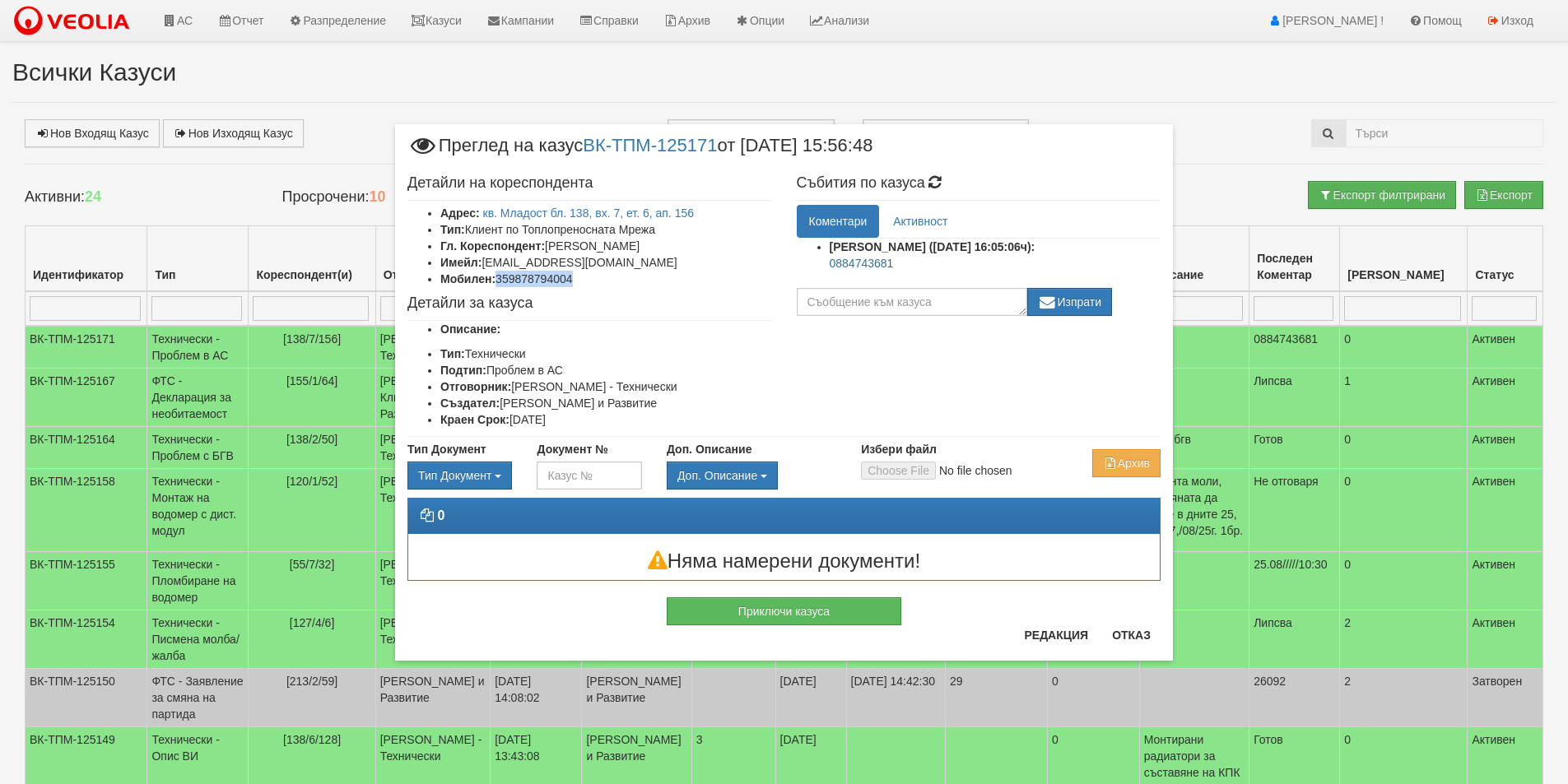
drag, startPoint x: 571, startPoint y: 282, endPoint x: 499, endPoint y: 280, distance: 72.0
click at [499, 280] on li "Мобилен: 359878794004" at bounding box center [606, 278] width 332 height 16
copy li "359878794004"
click at [371, 75] on div "× Преглед на казус ВК-ТПМ-125171 от 22/08/2025 15:56:48 Детайли на кореспондент…" at bounding box center [784, 351] width 963 height 702
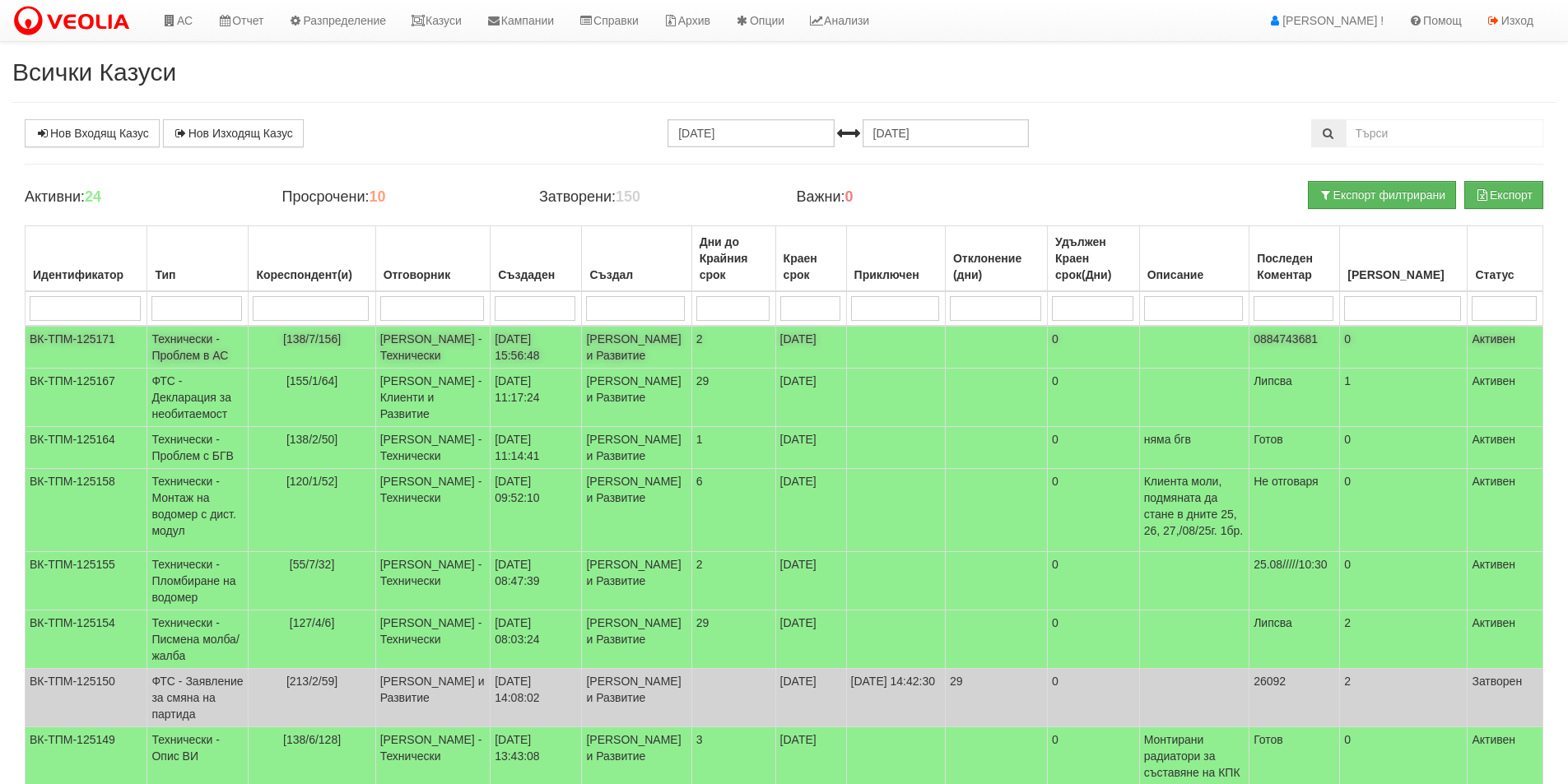
click at [437, 352] on td "Дончо Дончев - Технически" at bounding box center [432, 347] width 115 height 43
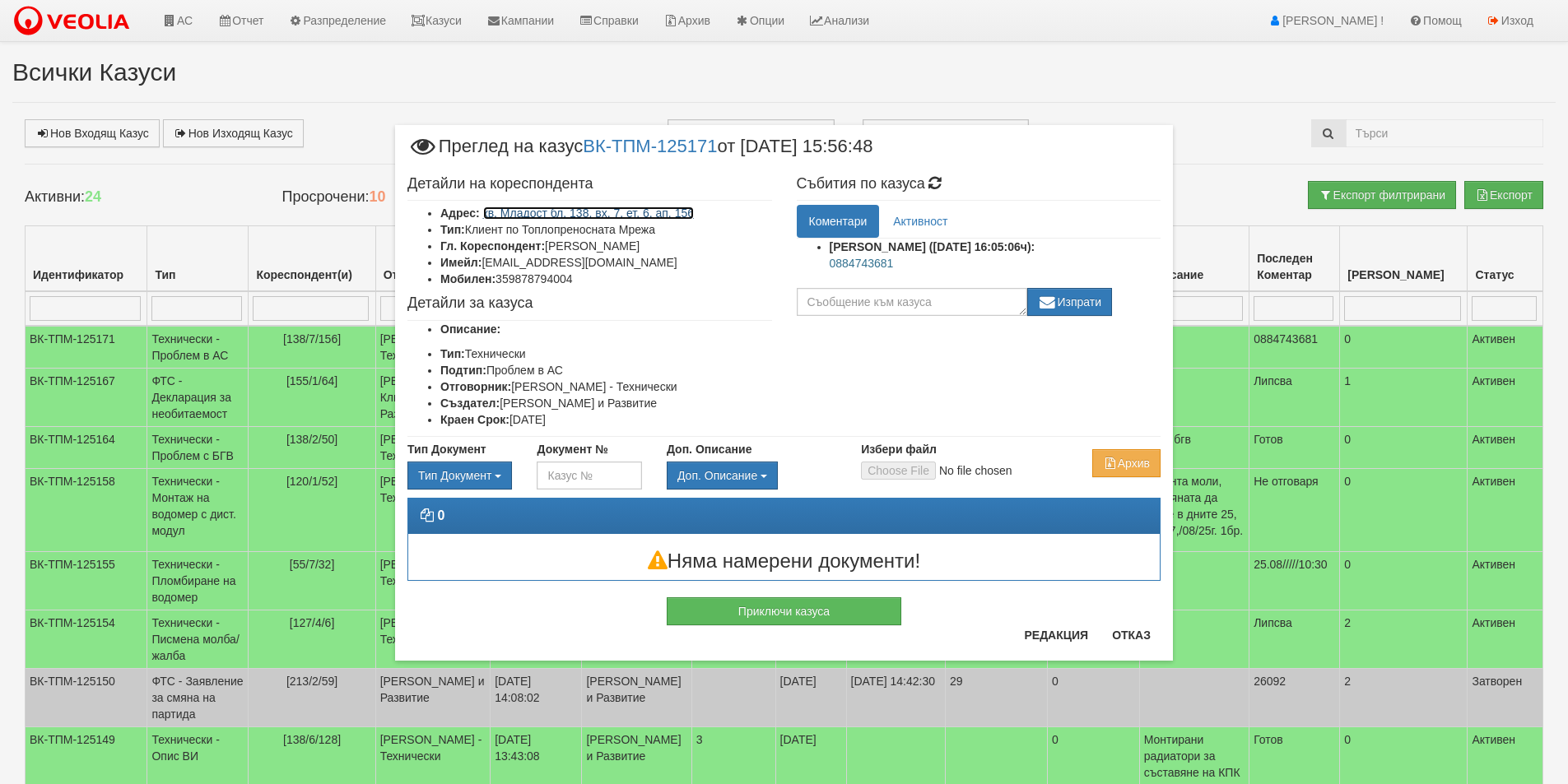
click at [590, 213] on link "кв. Младост бл. 138, вх. 7, ет. 6, ап. 156" at bounding box center [589, 213] width 211 height 13
click at [1127, 628] on button "Отказ" at bounding box center [1131, 635] width 58 height 27
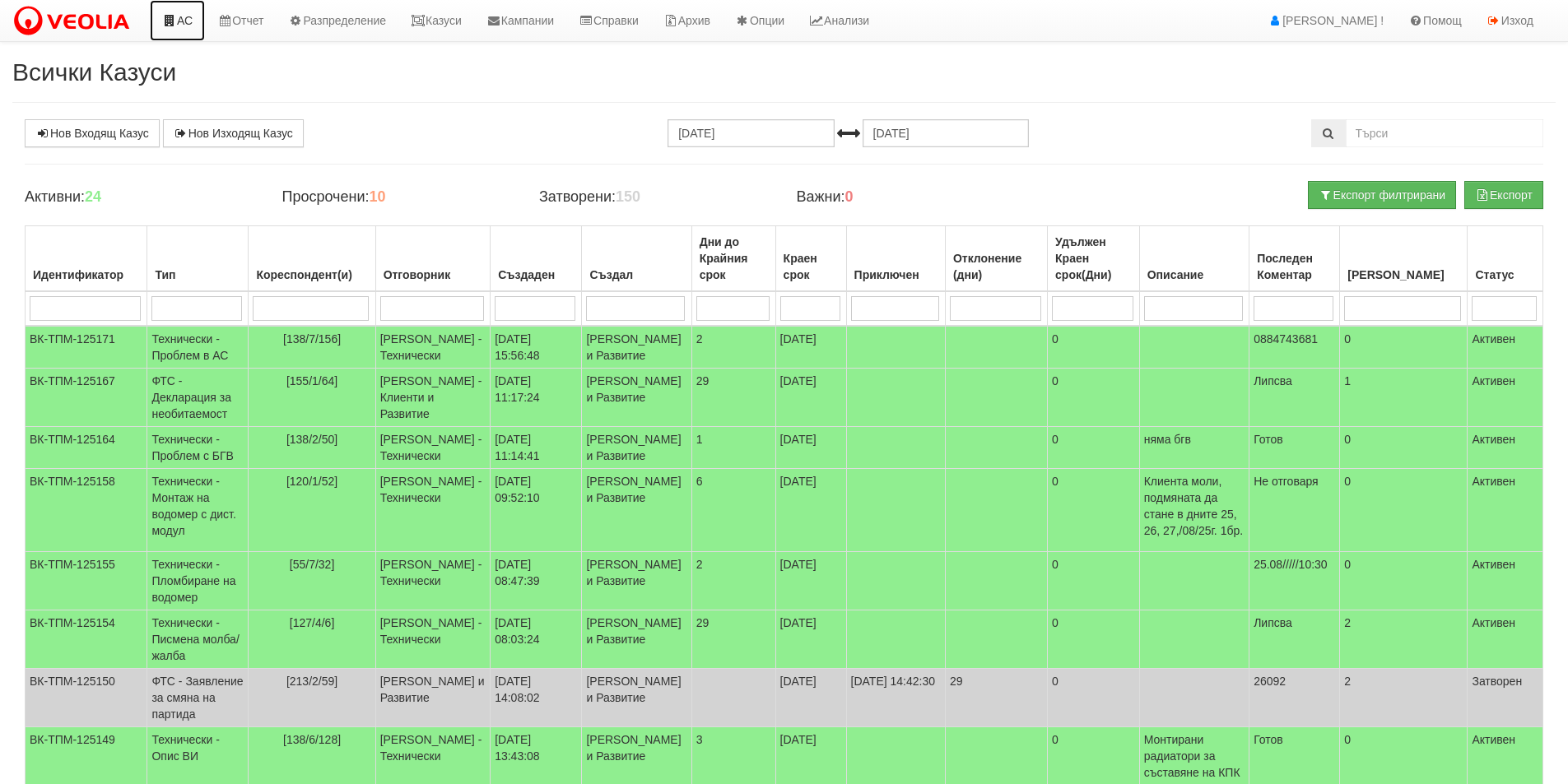
click at [181, 31] on link "АС" at bounding box center [177, 20] width 55 height 41
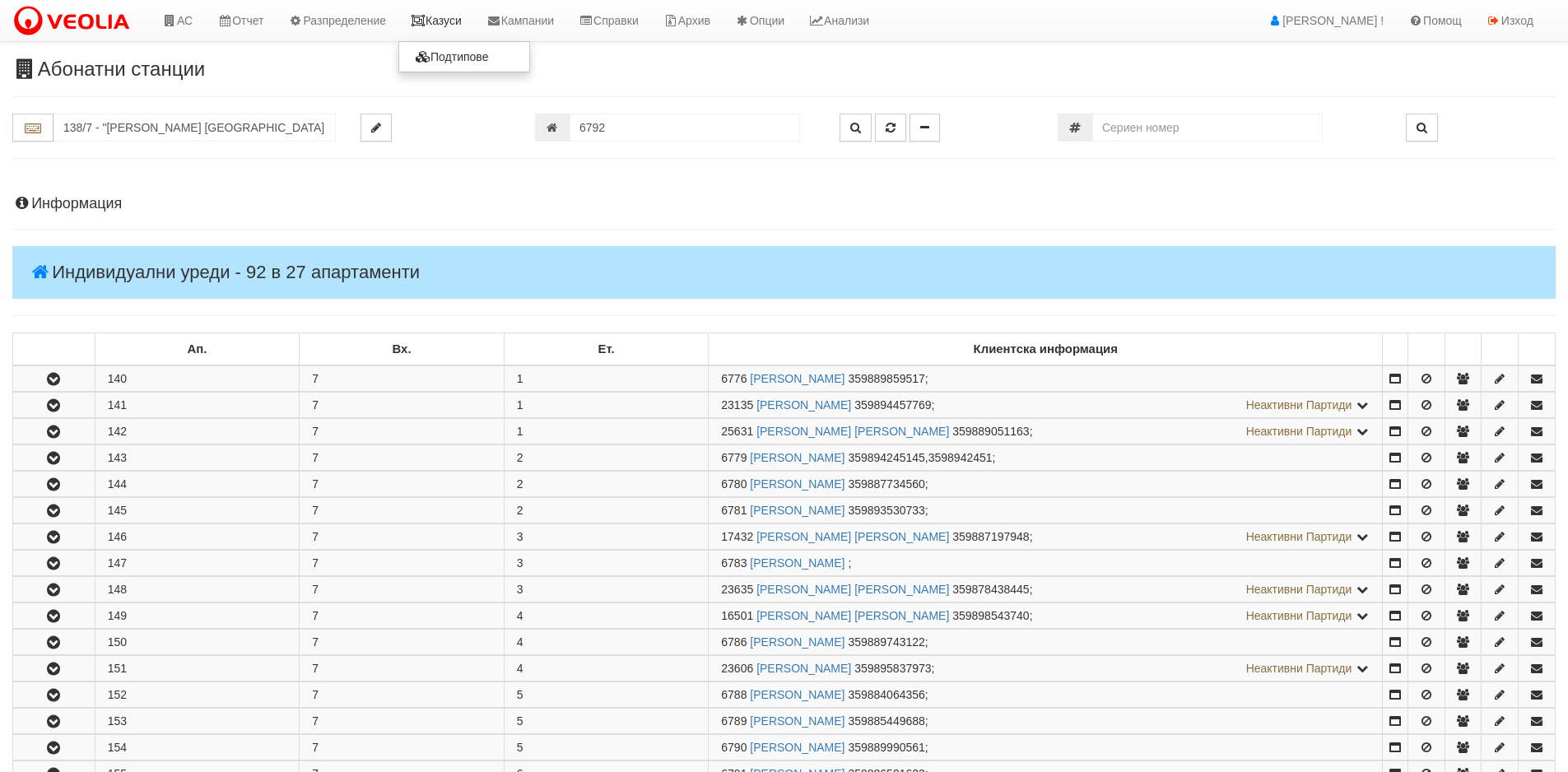
click at [474, 24] on link "Казуси" at bounding box center [435, 20] width 75 height 41
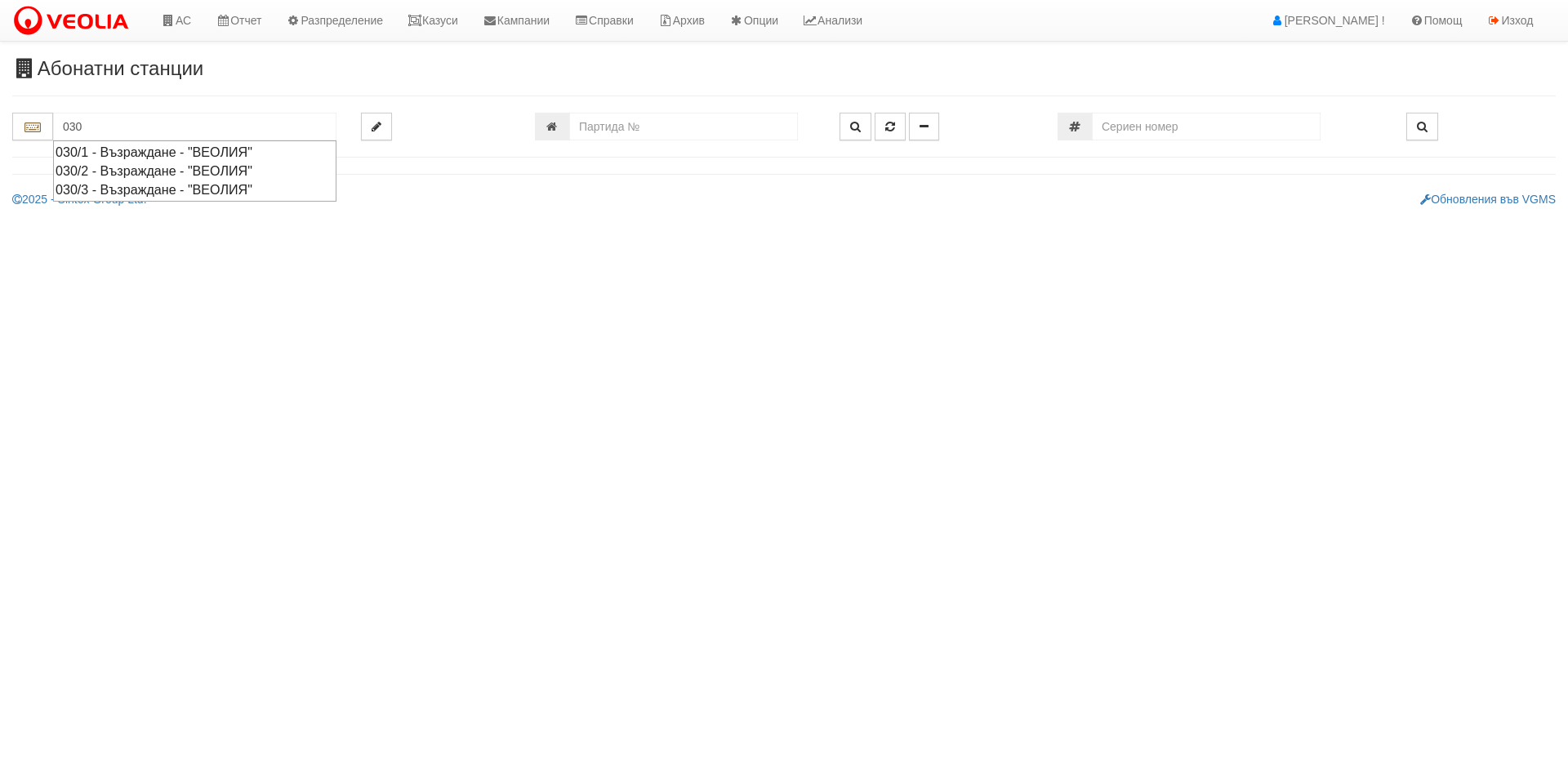
click at [124, 171] on div "030/2 - Възраждане - "ВЕОЛИЯ"" at bounding box center [195, 171] width 279 height 19
type input "030/2 - Възраждане - "ВЕОЛИЯ""
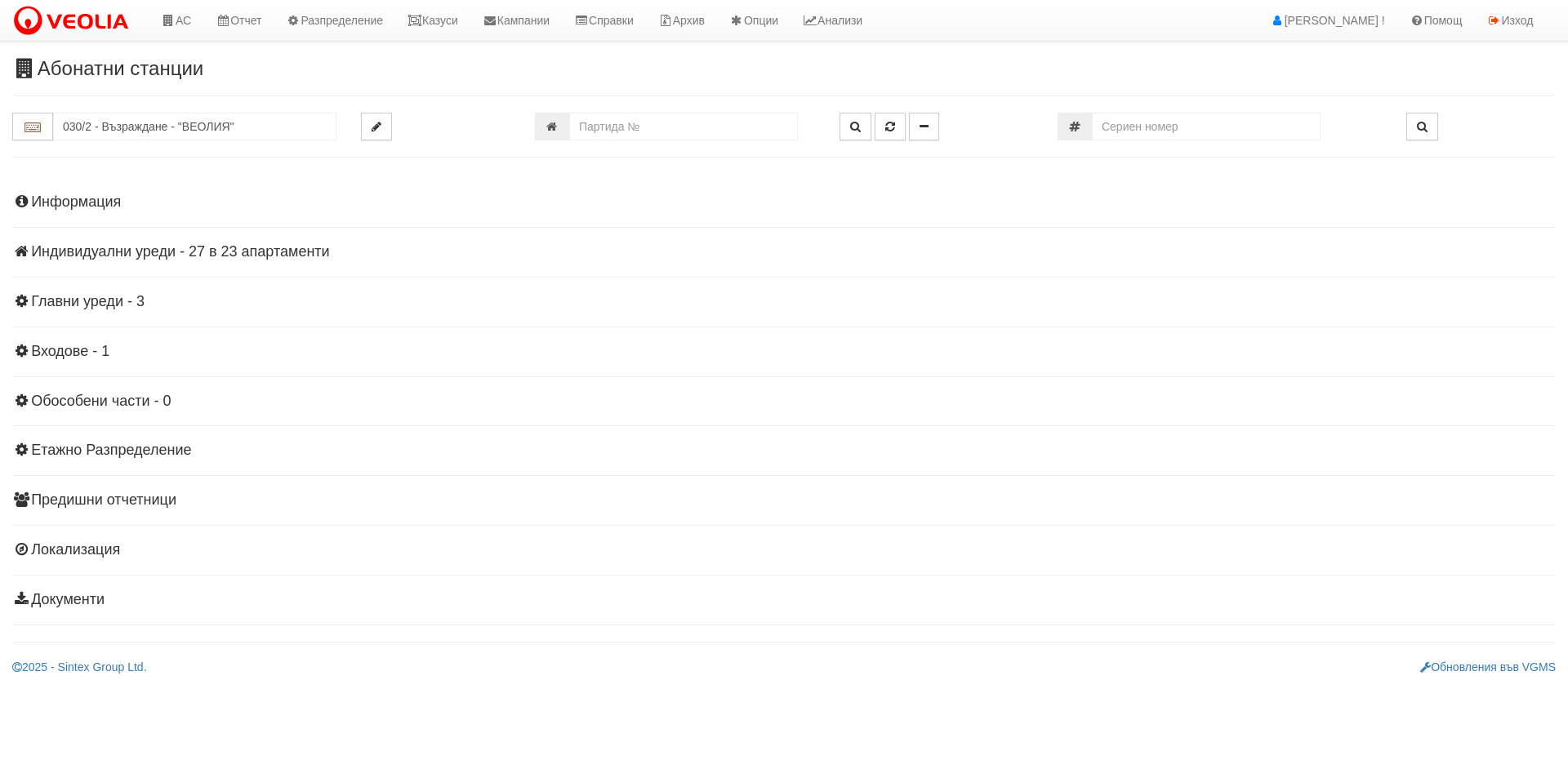
click at [270, 254] on h4 "Индивидуални уреди - 27 в 23 апартаменти" at bounding box center [784, 251] width 1543 height 16
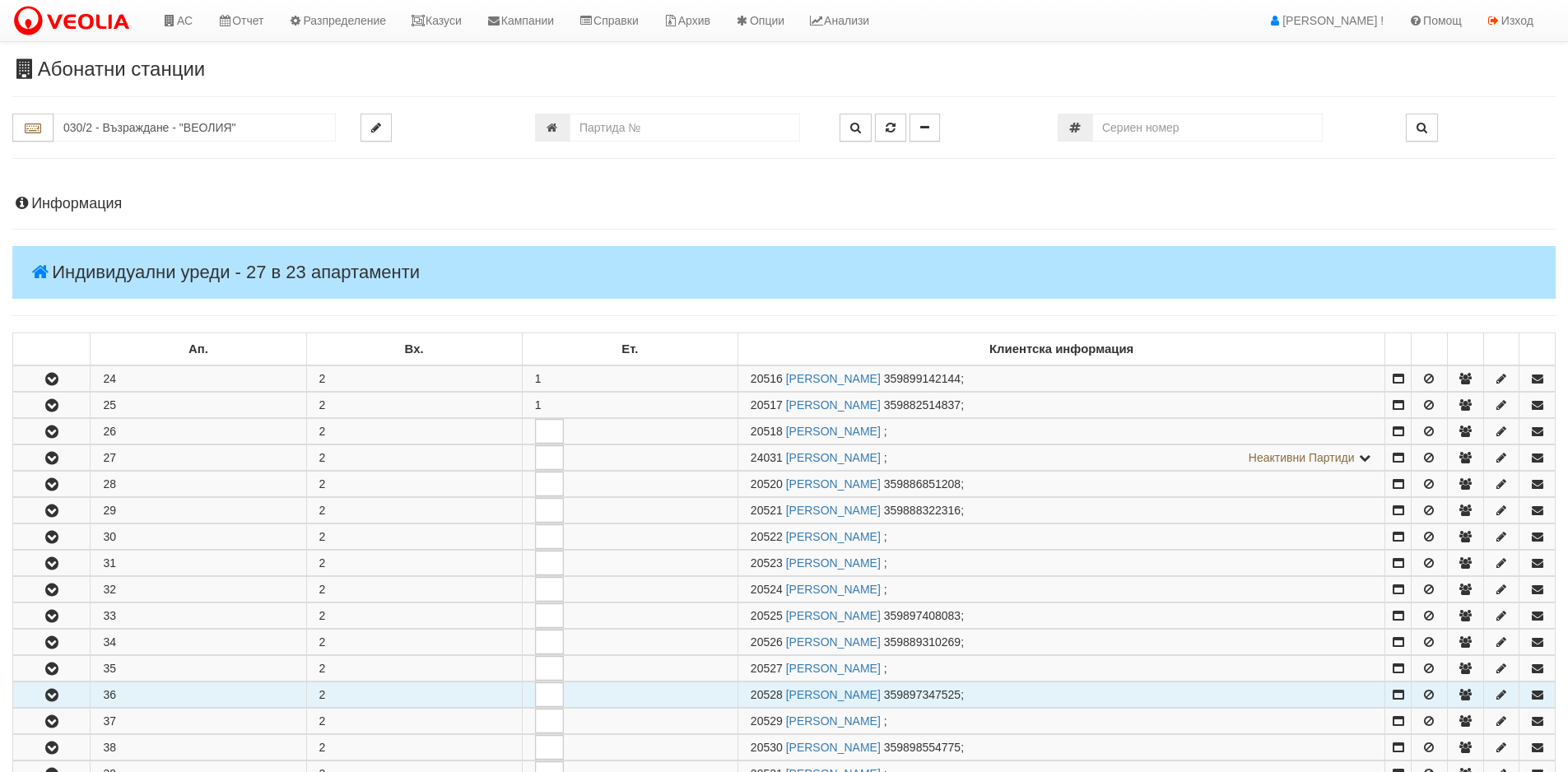
click at [55, 690] on icon "button" at bounding box center [51, 696] width 20 height 11
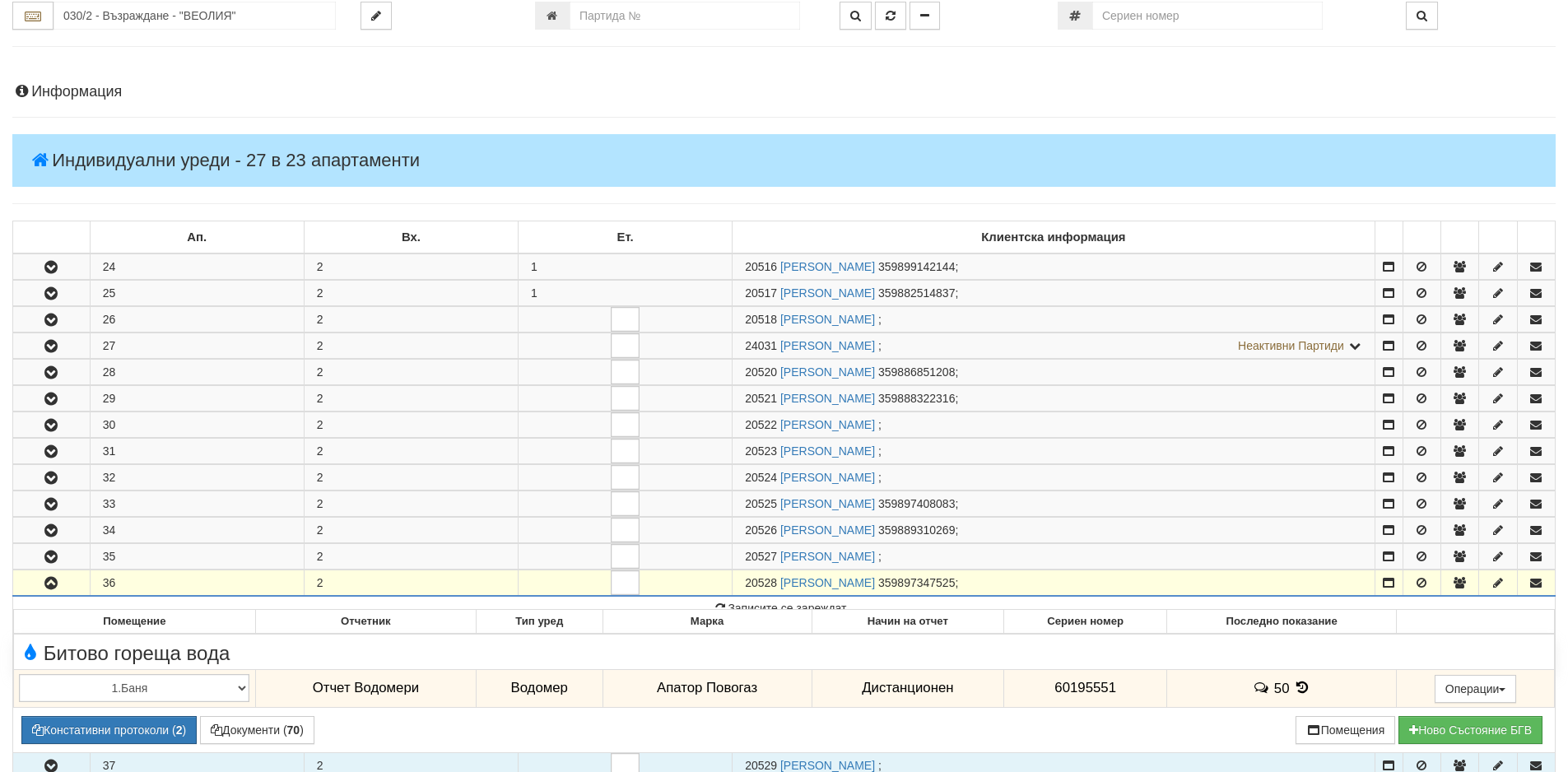
scroll to position [247, 0]
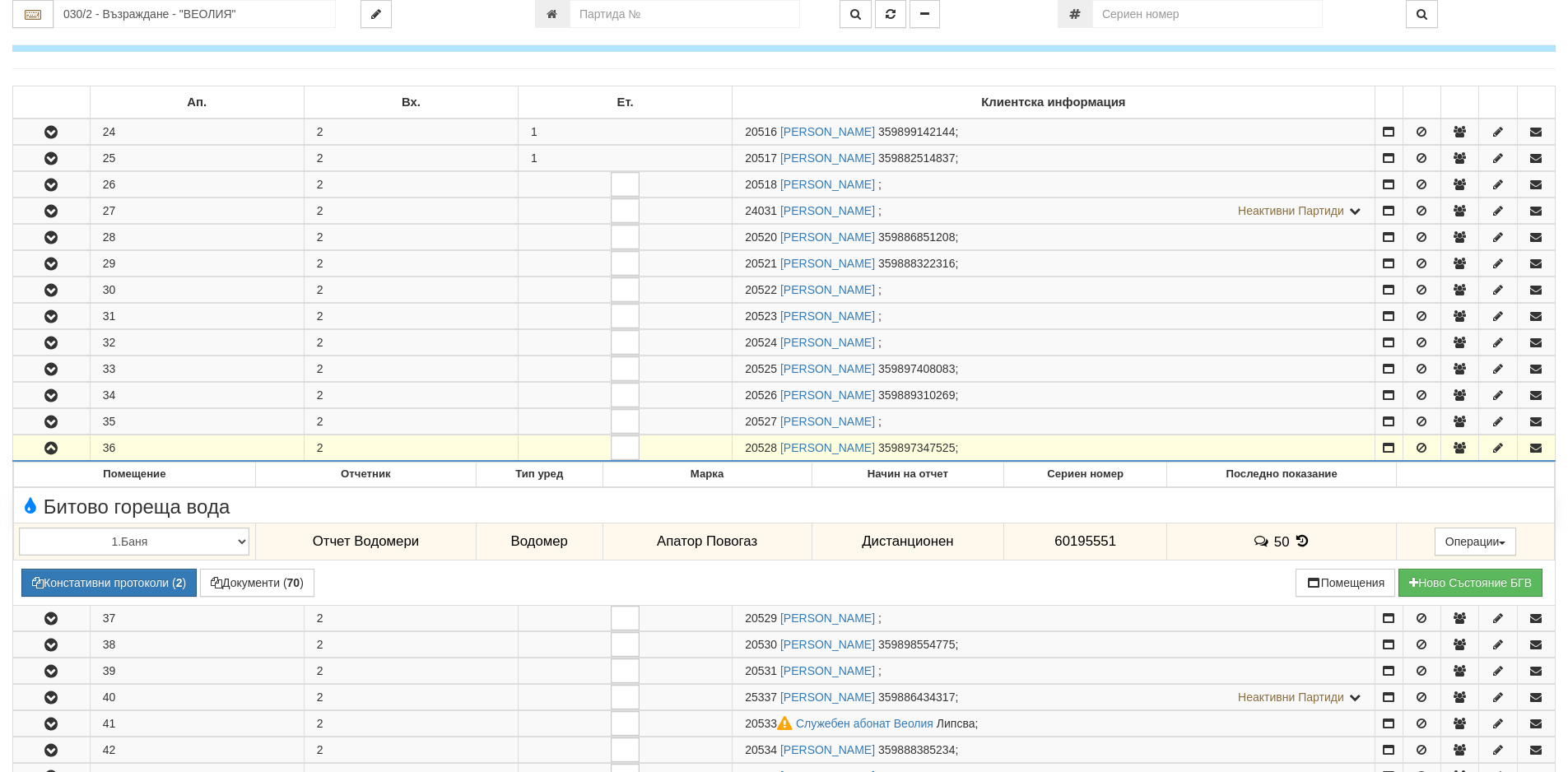
drag, startPoint x: 776, startPoint y: 451, endPoint x: 716, endPoint y: 447, distance: 60.1
click at [716, 447] on tr "36 2 20528 [PERSON_NAME] 359897347525 ;" at bounding box center [784, 449] width 1542 height 27
copy tr "20528"
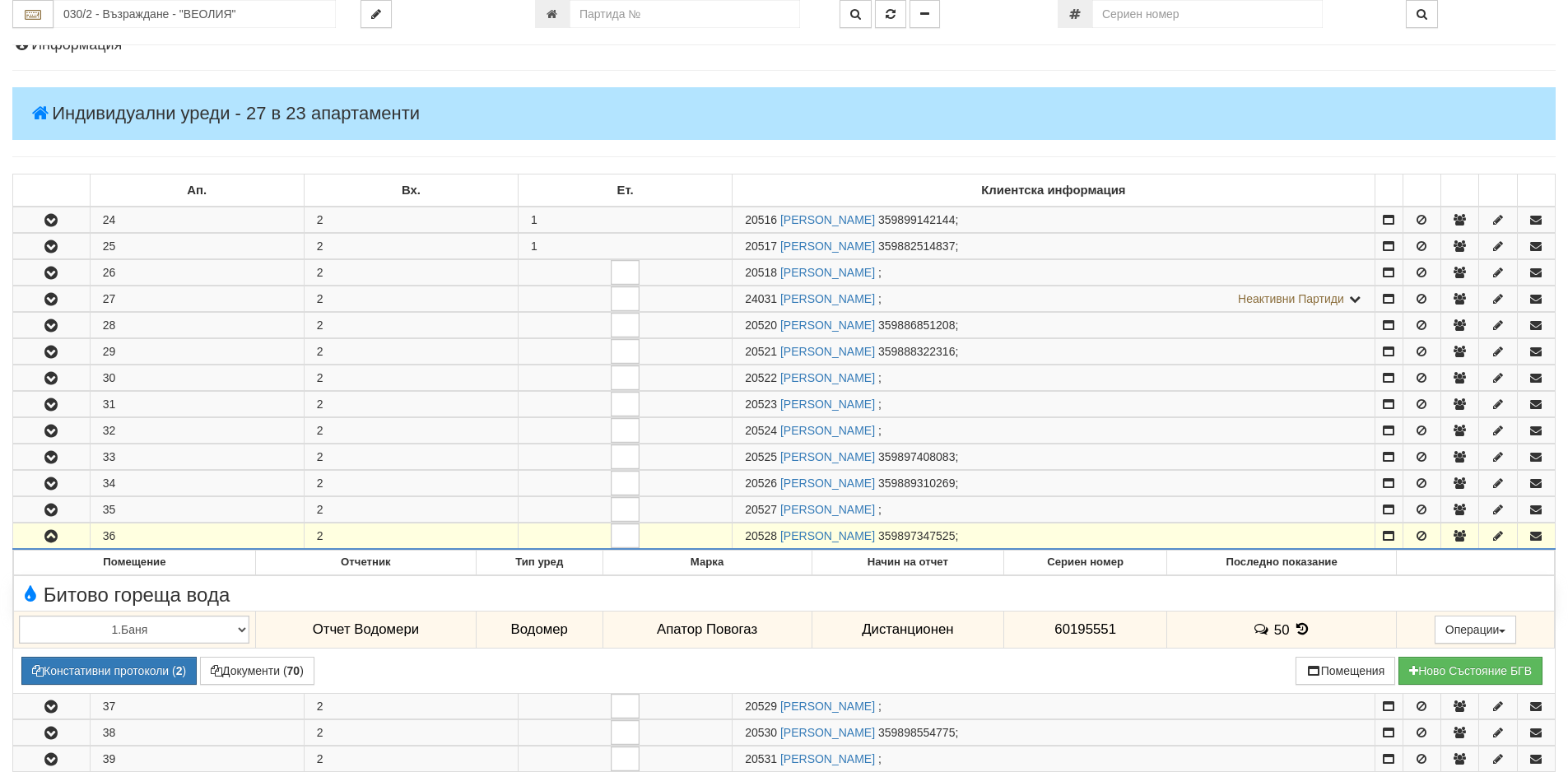
scroll to position [0, 0]
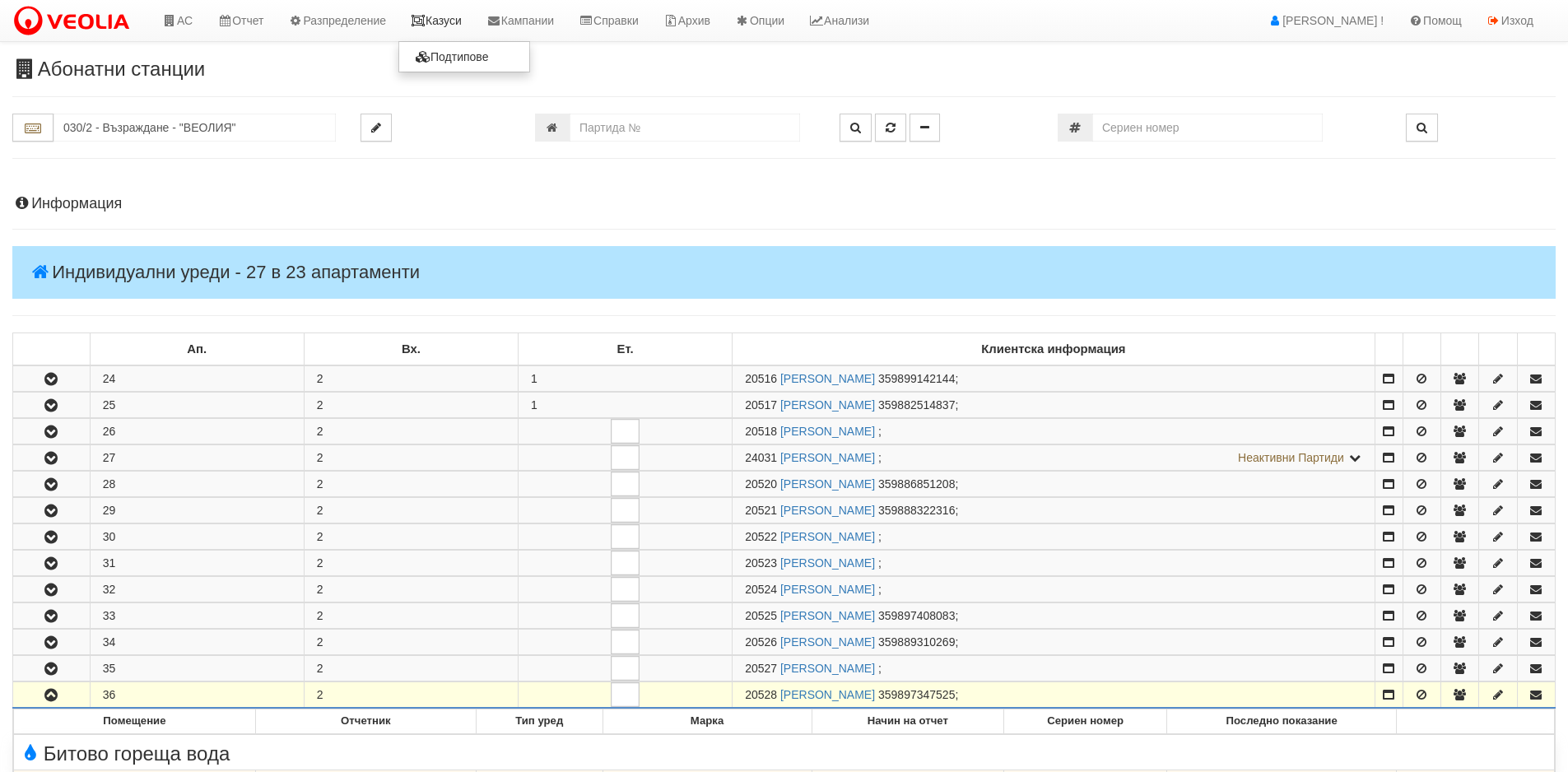
click at [460, 11] on link "Казуси" at bounding box center [435, 20] width 75 height 41
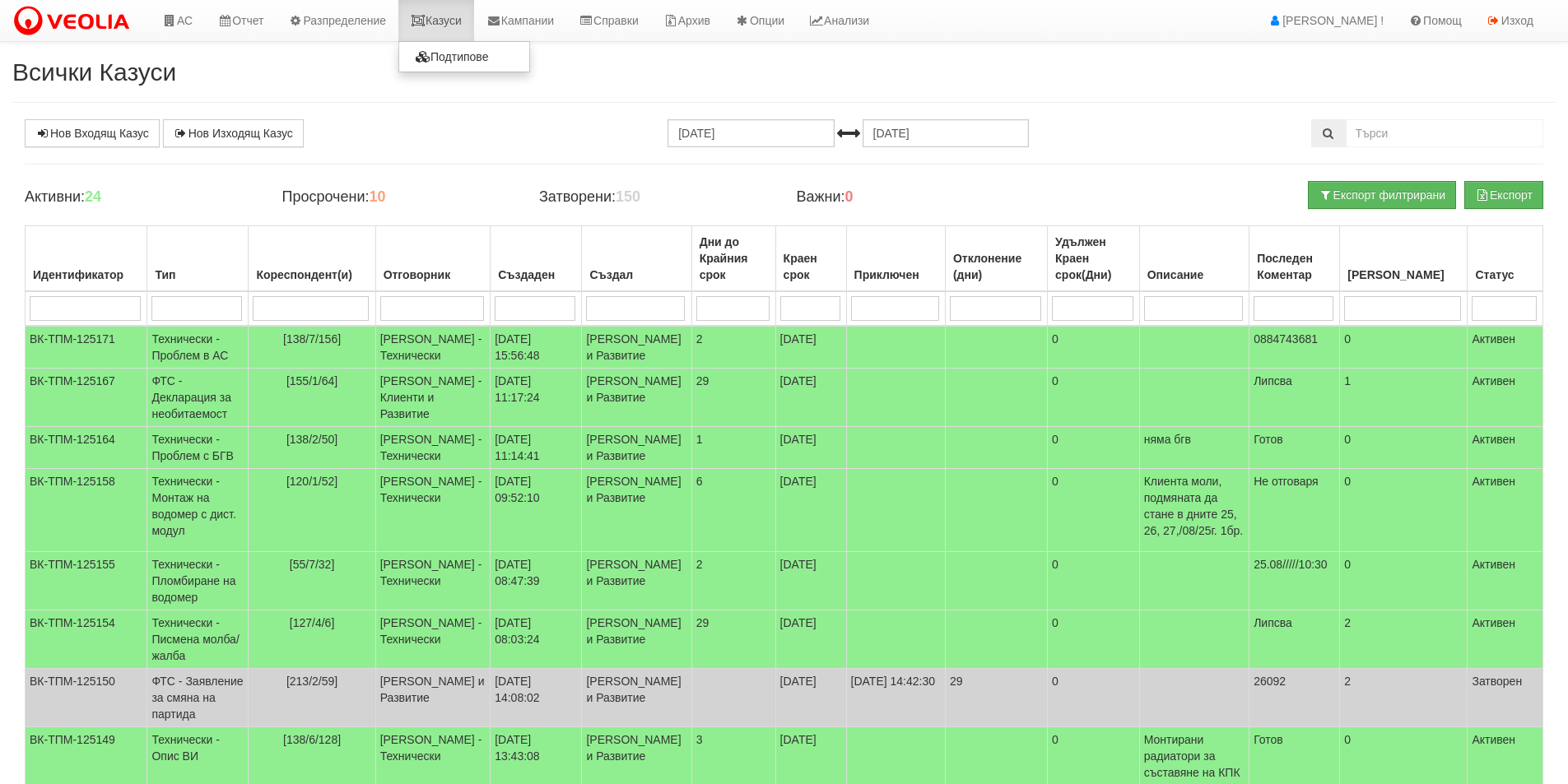
click at [453, 21] on link "Казуси" at bounding box center [435, 20] width 75 height 41
click at [318, 310] on input "search" at bounding box center [310, 309] width 115 height 25
type input "138"
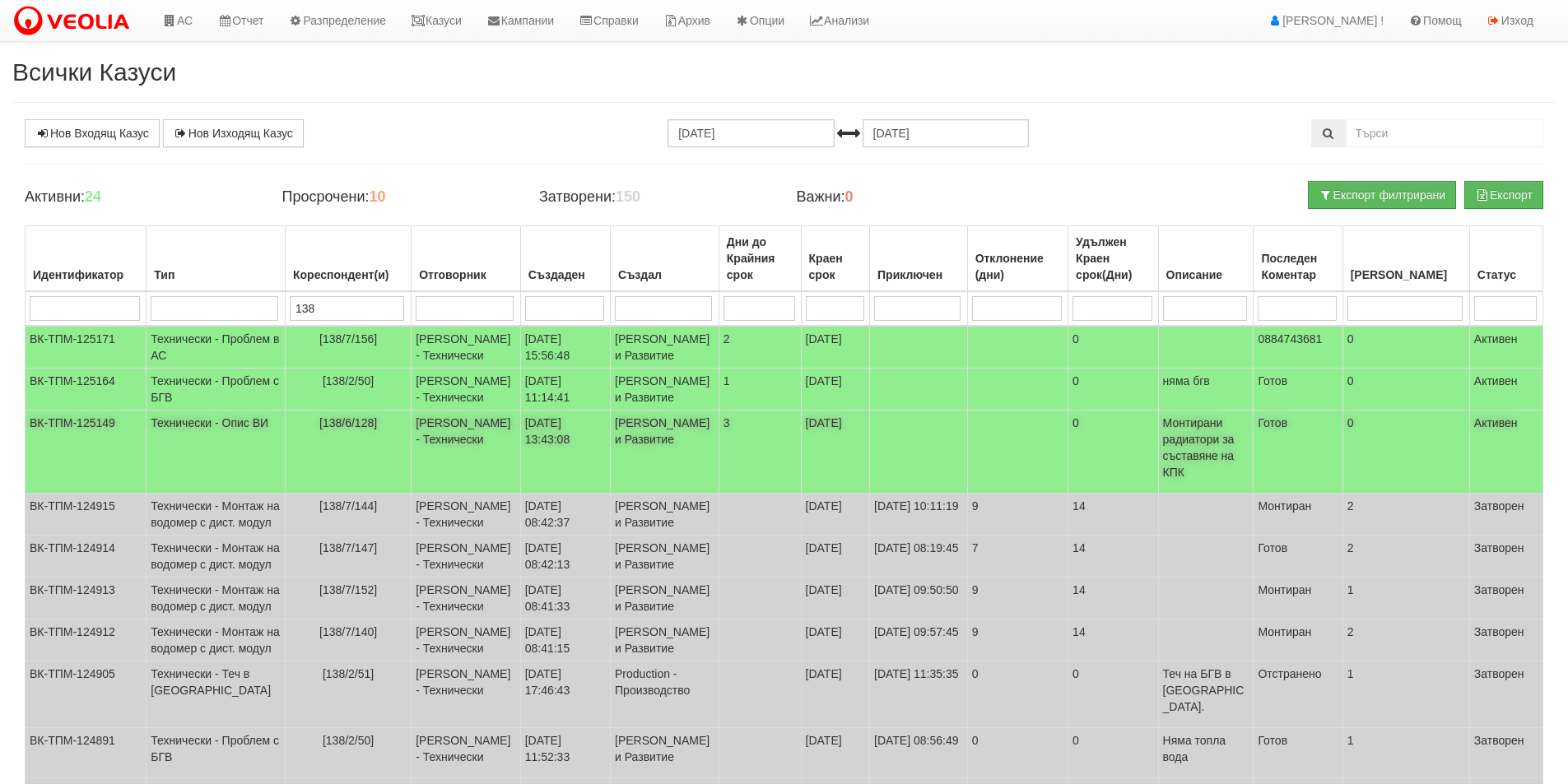
type input "138"
click at [356, 483] on td "[138/6/128]" at bounding box center [348, 452] width 126 height 83
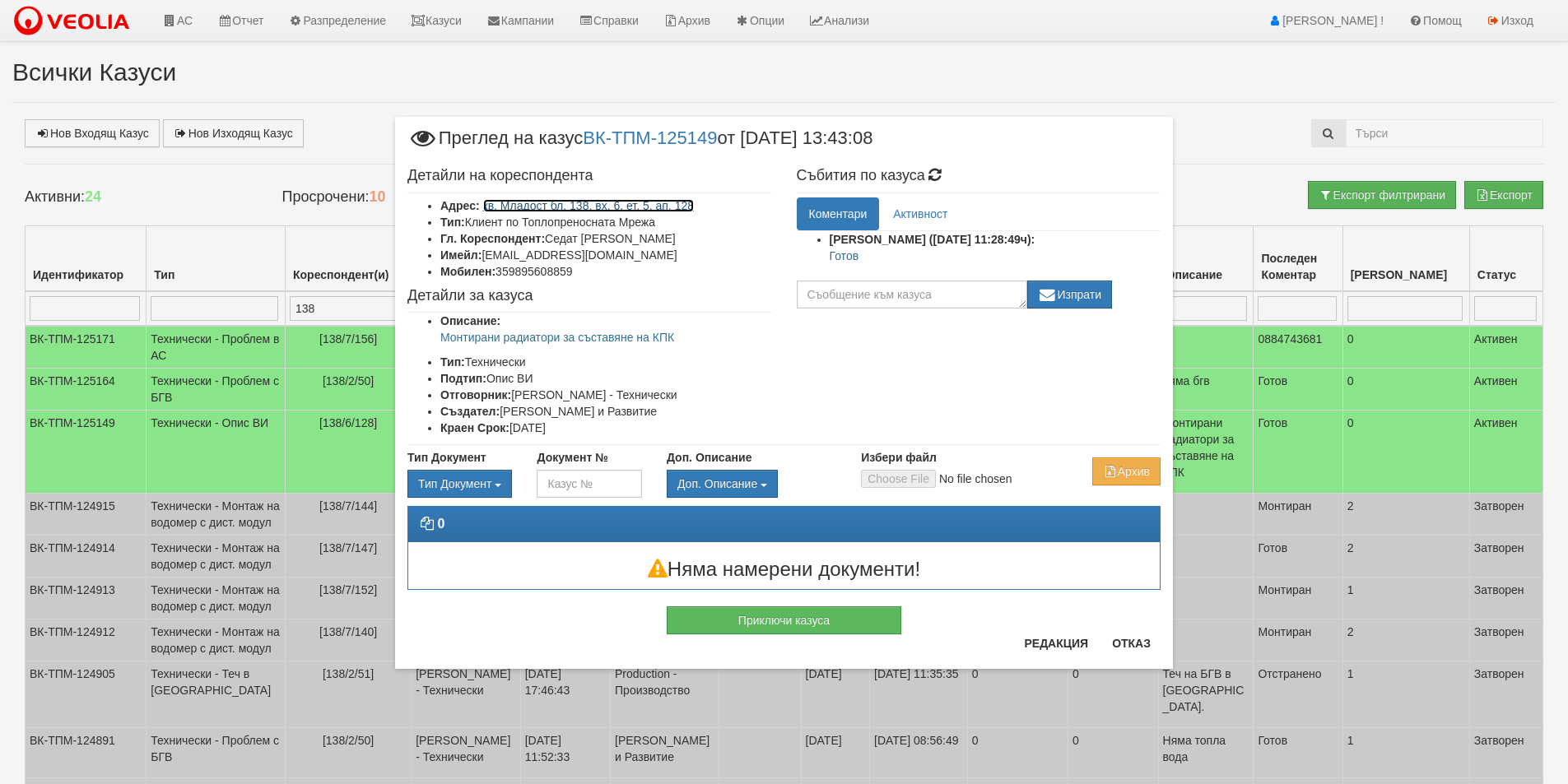
click at [555, 207] on link "кв. Младост бл. 138, вх. 6, ет. 5, ап. 128" at bounding box center [589, 206] width 211 height 13
click at [1115, 633] on div "Приключи казуса" at bounding box center [784, 612] width 777 height 45
click at [1128, 634] on button "Отказ" at bounding box center [1131, 644] width 58 height 27
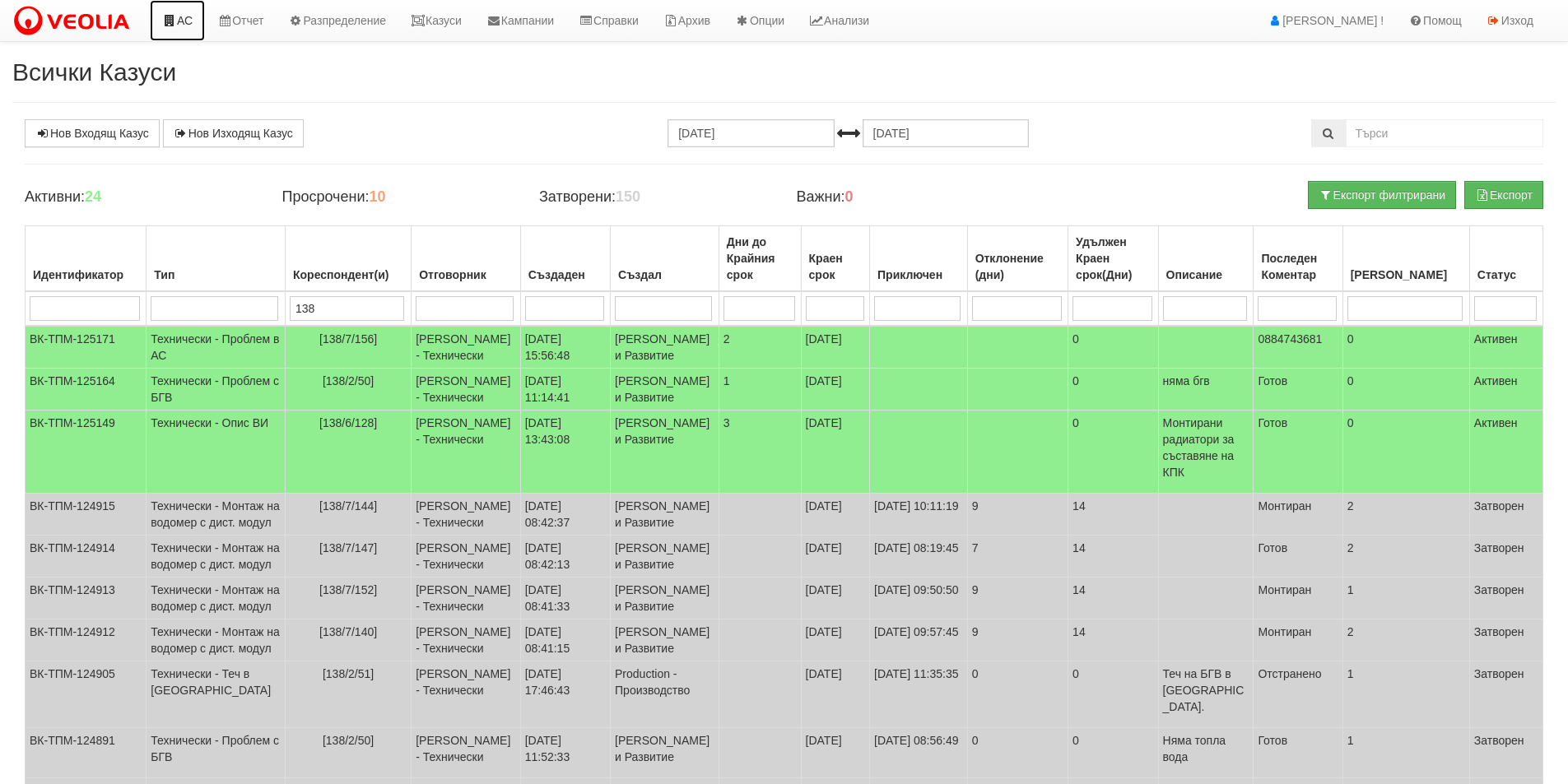
click at [178, 28] on link "АС" at bounding box center [177, 20] width 55 height 41
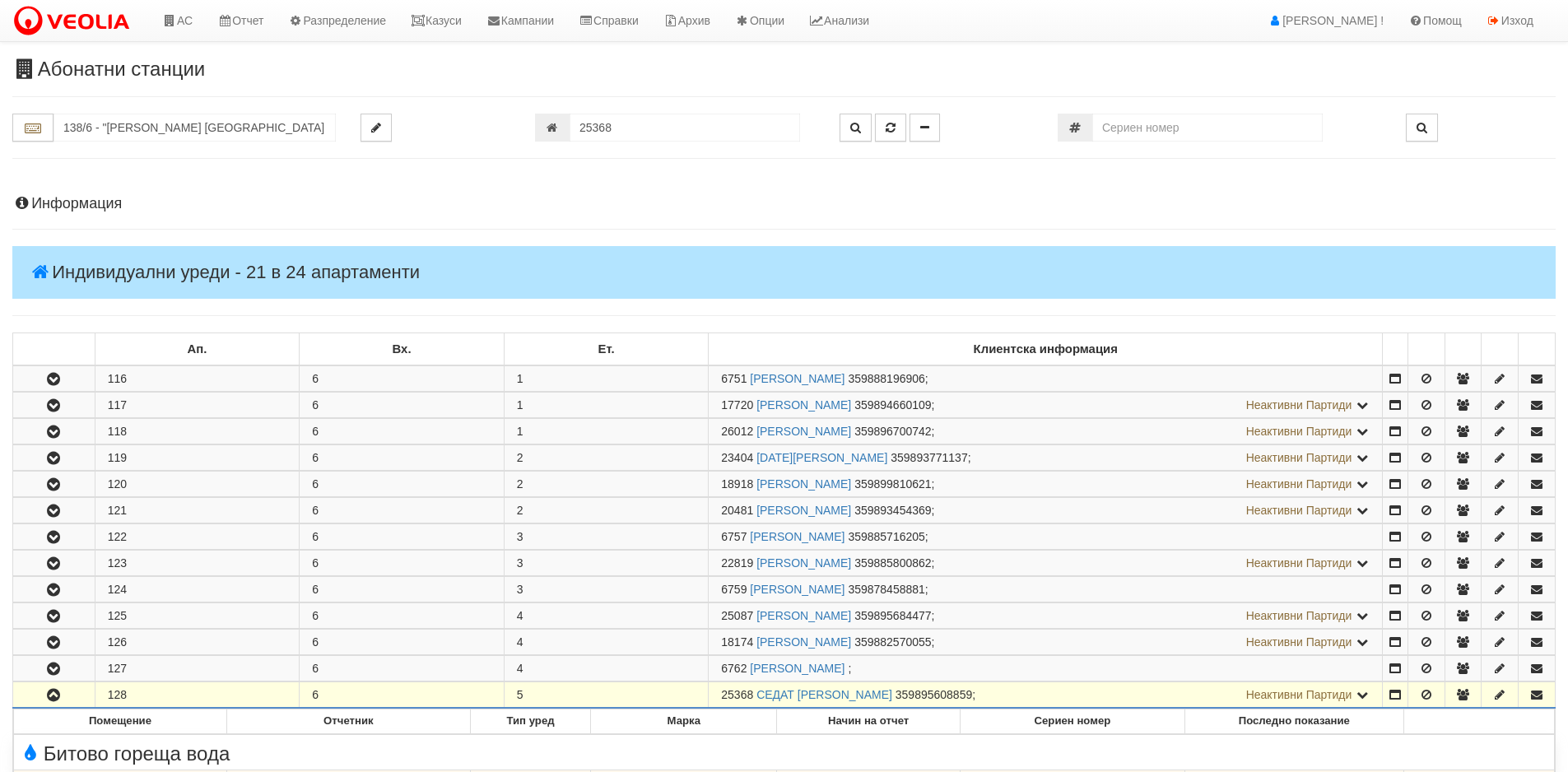
click at [93, 203] on h4 "Информация" at bounding box center [784, 204] width 1543 height 16
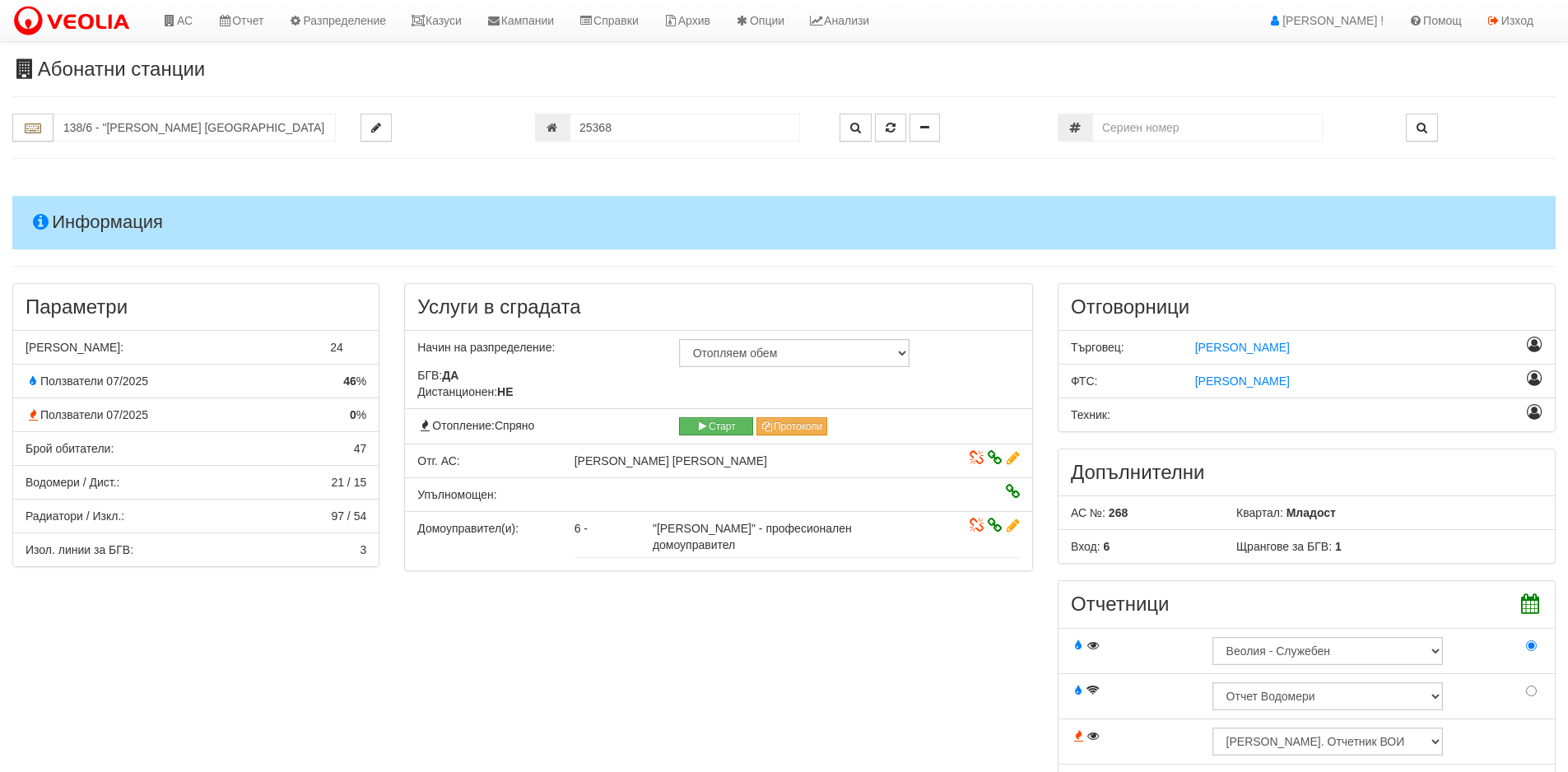
click at [90, 213] on h4 "Информация" at bounding box center [784, 222] width 1543 height 52
